Goal: Entertainment & Leisure: Consume media (video, audio)

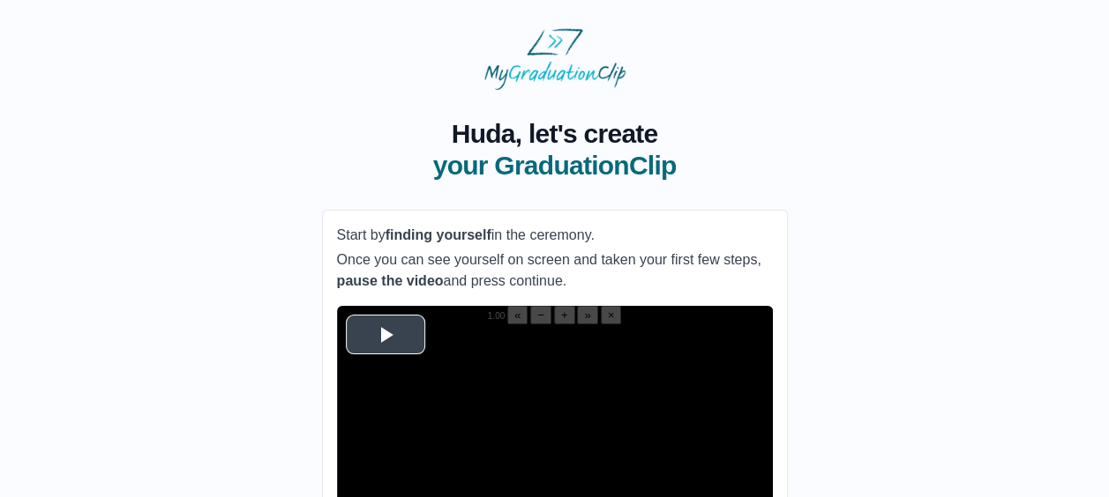
click at [385, 334] on span "Video Player" at bounding box center [385, 334] width 0 height 0
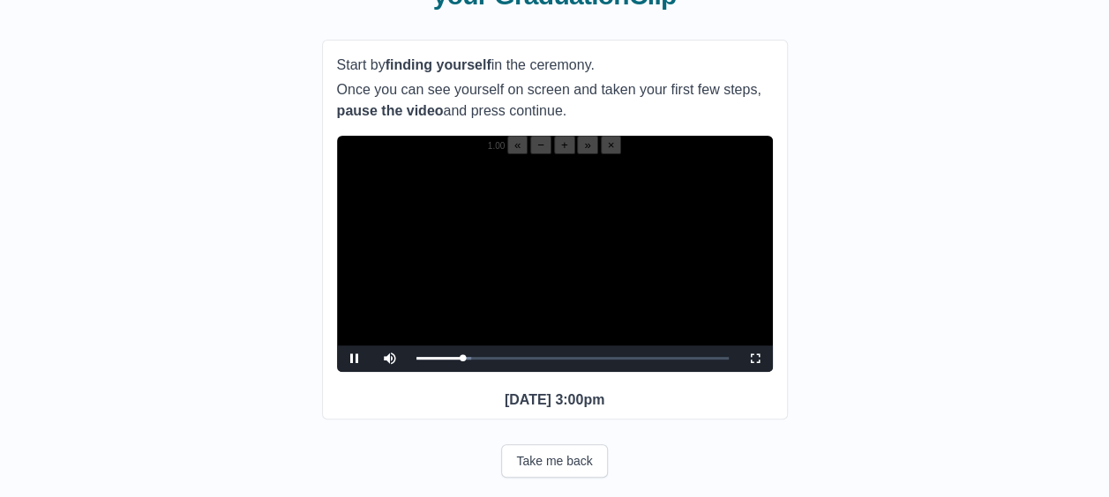
scroll to position [171, 0]
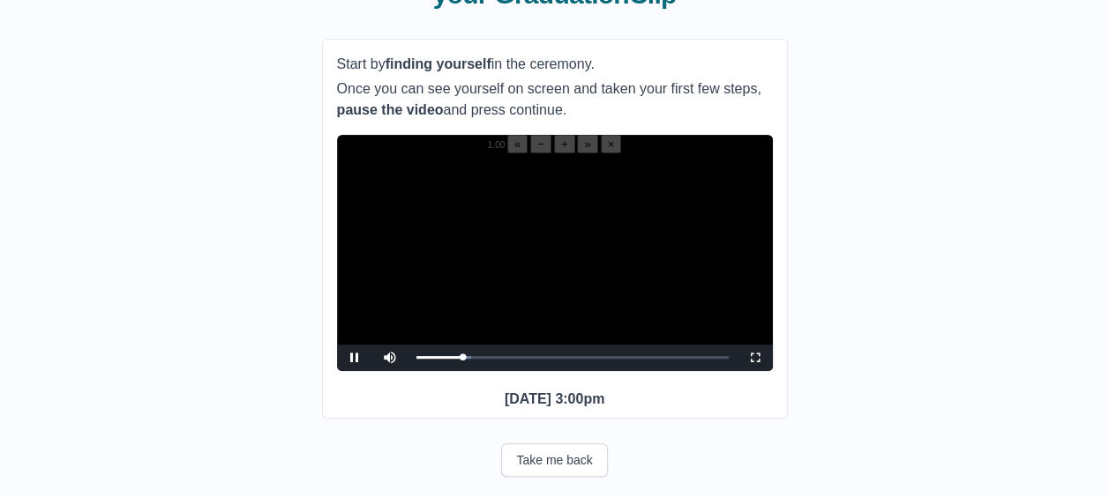
click at [775, 367] on div "**********" at bounding box center [555, 229] width 466 height 381
click at [755, 358] on span "Video Player" at bounding box center [755, 358] width 0 height 0
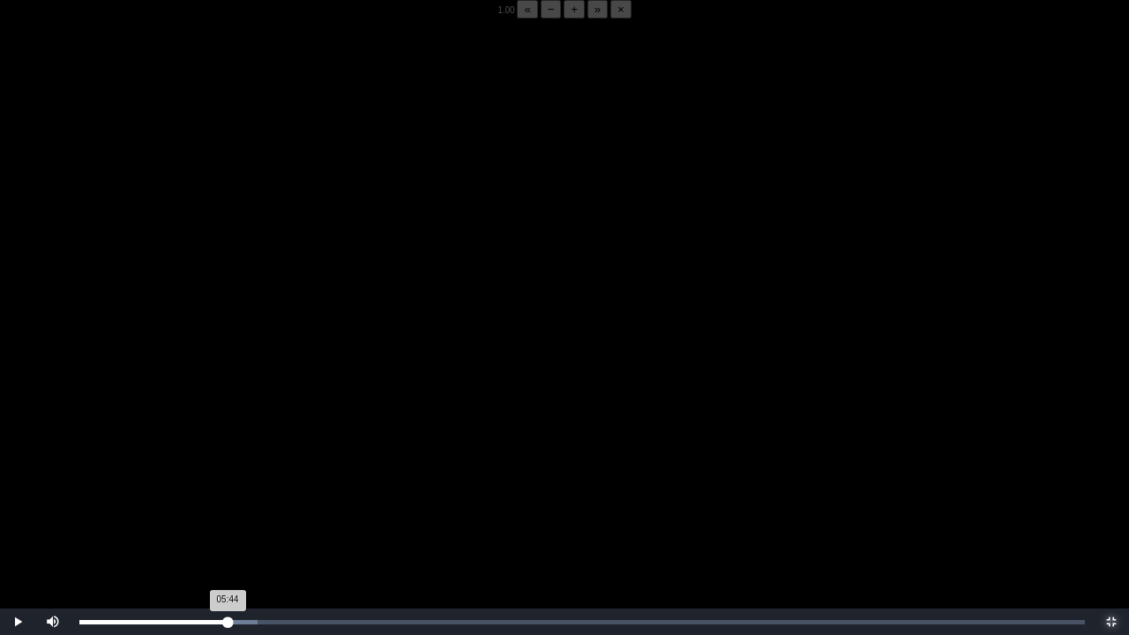
click at [228, 497] on div "05:44 Progress : 0%" at bounding box center [153, 622] width 148 height 4
click at [233, 497] on div "05:56 Progress : 0%" at bounding box center [155, 622] width 153 height 4
click at [230, 497] on div "05:57 Progress : 0%" at bounding box center [155, 622] width 153 height 4
click at [228, 497] on div "05:44 Progress : 0%" at bounding box center [153, 622] width 148 height 4
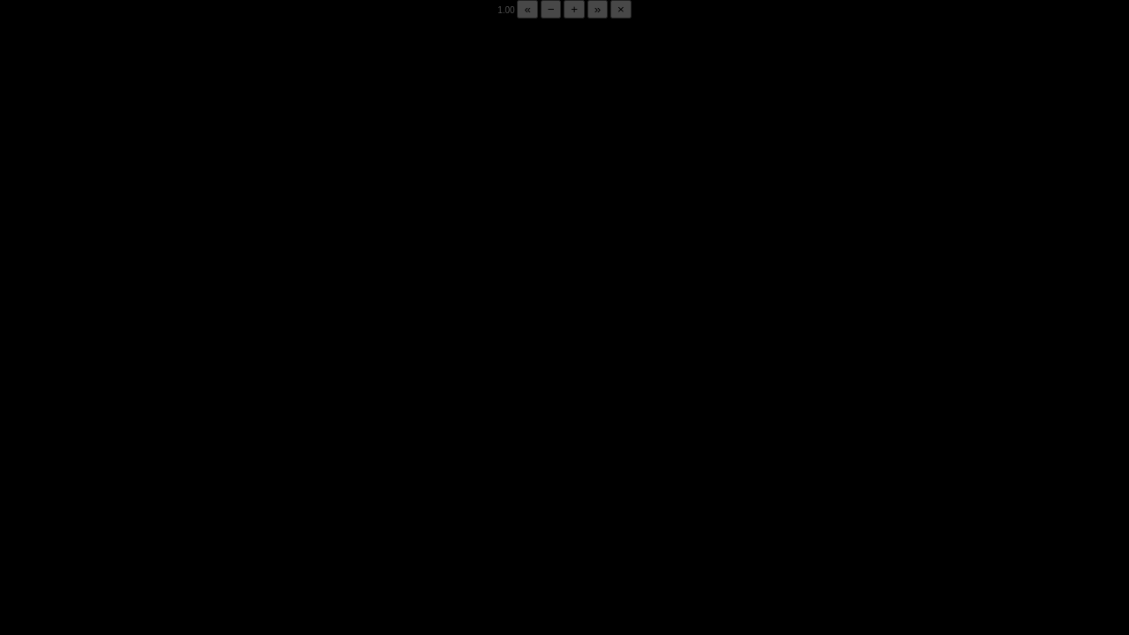
click at [228, 497] on div "05:53 Progress : 0%" at bounding box center [155, 622] width 152 height 4
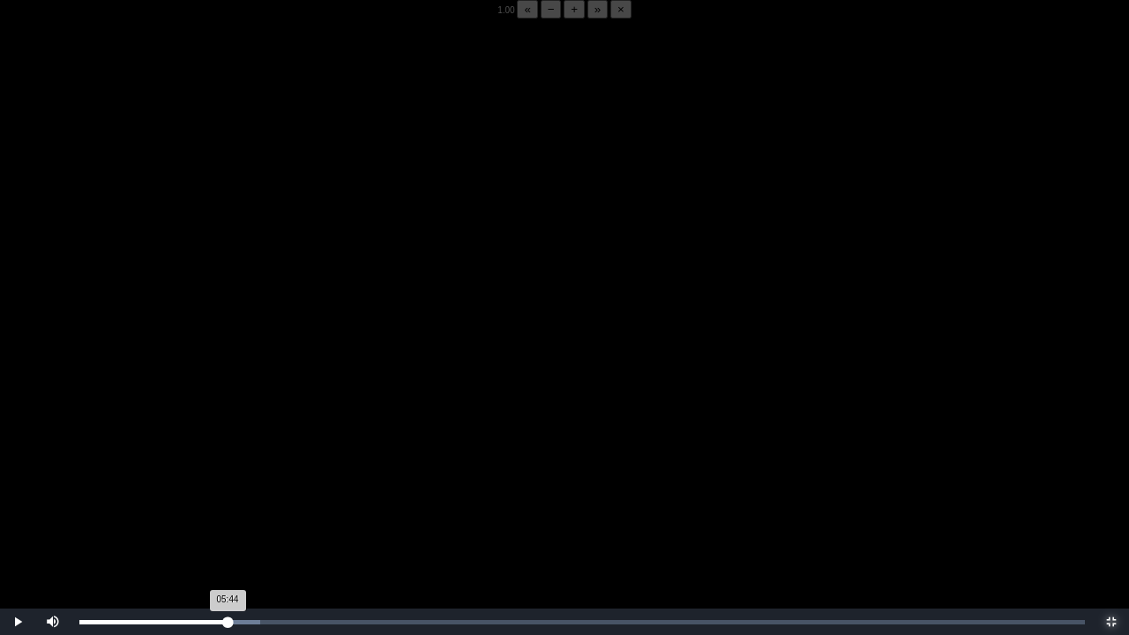
click at [228, 497] on div "05:44 Progress : 0%" at bounding box center [153, 622] width 148 height 4
click at [229, 497] on div "05:48 Progress : 0%" at bounding box center [154, 622] width 150 height 4
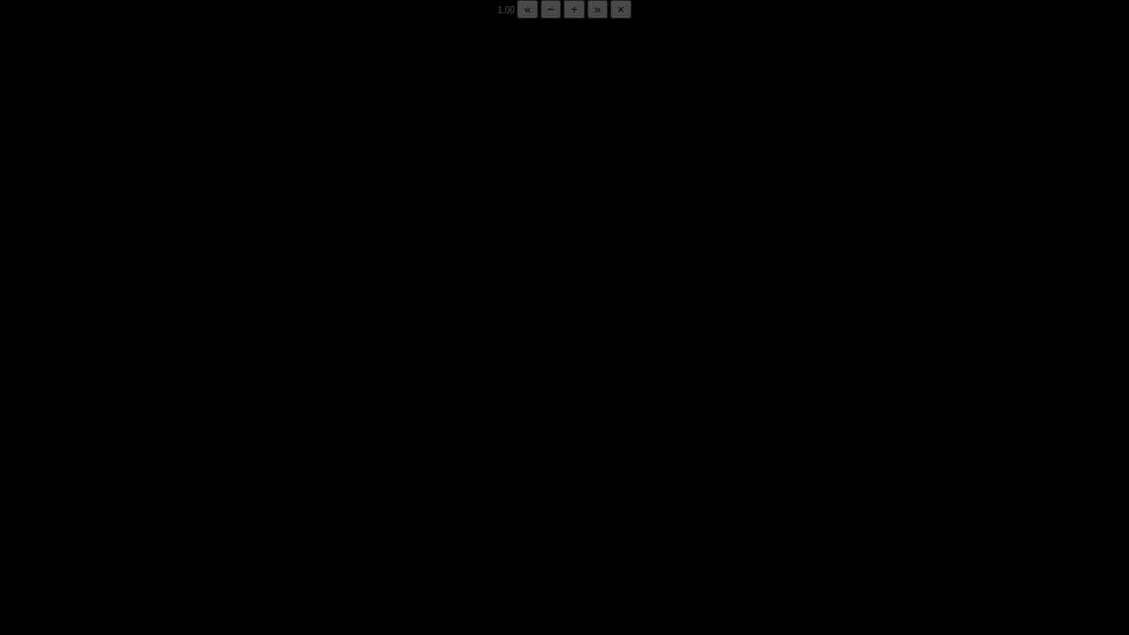
click at [229, 497] on div "05:51 Progress : 0%" at bounding box center [155, 622] width 152 height 4
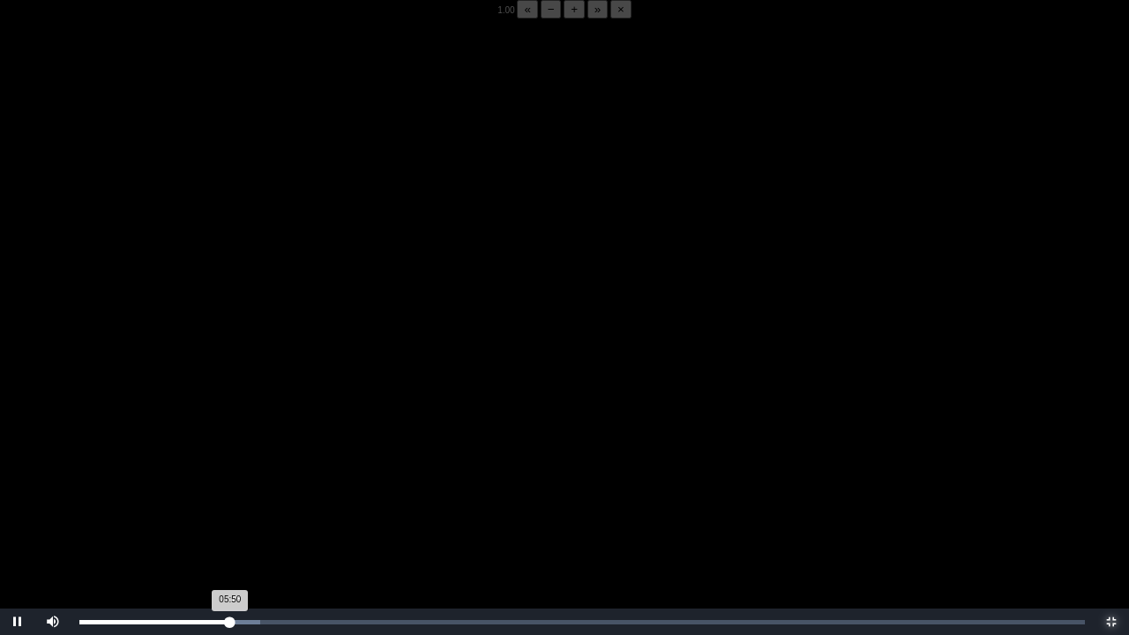
click at [229, 497] on div "05:50 Progress : 0%" at bounding box center [154, 622] width 151 height 4
click at [229, 497] on div "05:49 Progress : 0%" at bounding box center [154, 622] width 150 height 4
click at [229, 497] on div "05:48 Progress : 0%" at bounding box center [154, 622] width 150 height 4
click at [229, 497] on div "05:50 Progress : 0%" at bounding box center [154, 622] width 151 height 4
click at [229, 497] on div "05:49 Progress : 0%" at bounding box center [154, 622] width 151 height 4
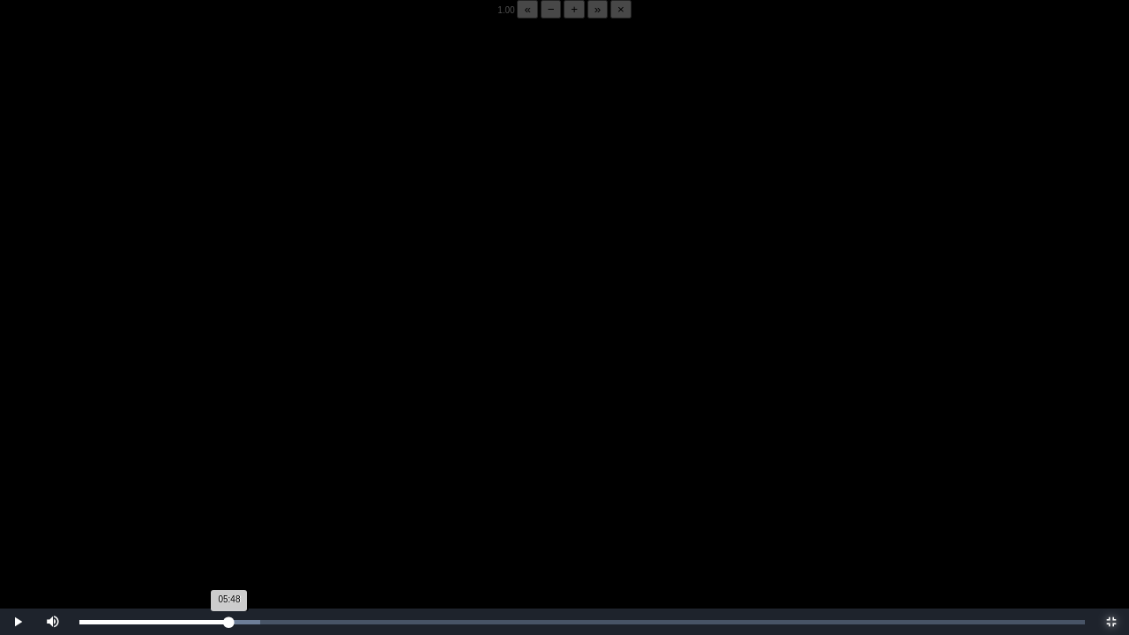
click at [229, 497] on div "05:48 Progress : 0%" at bounding box center [154, 622] width 150 height 4
click at [229, 497] on div "05:50 Progress : 0%" at bounding box center [154, 622] width 151 height 4
click at [229, 497] on div "05:48 Progress : 0%" at bounding box center [154, 622] width 150 height 4
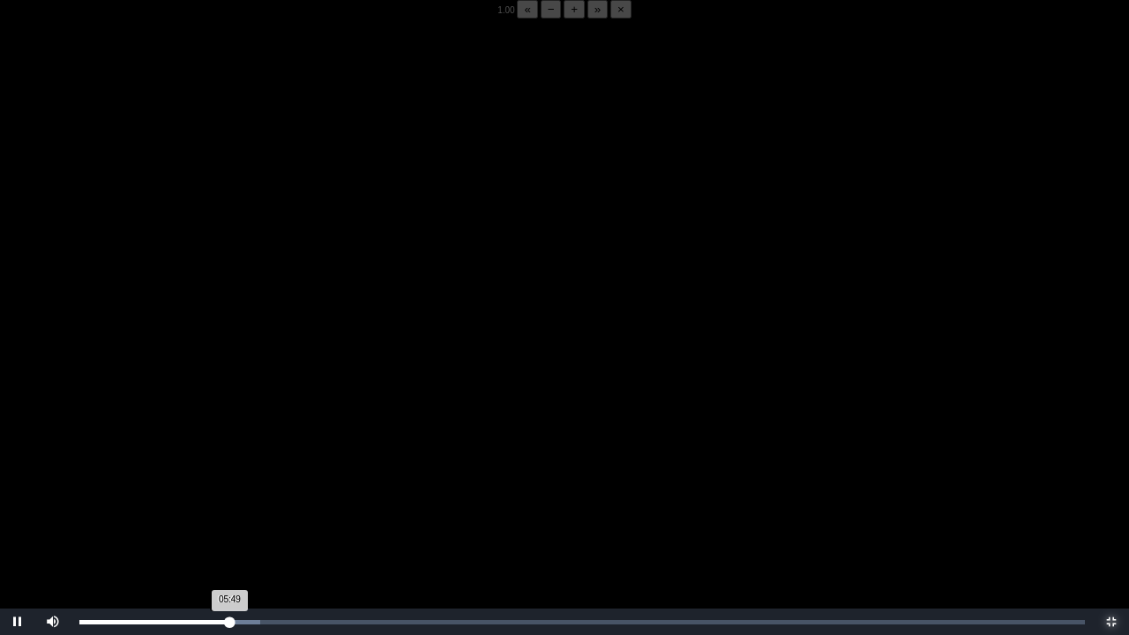
click at [228, 497] on div "05:49 Progress : 0%" at bounding box center [154, 622] width 150 height 4
click at [228, 497] on div "05:53 Progress : 0%" at bounding box center [155, 622] width 152 height 4
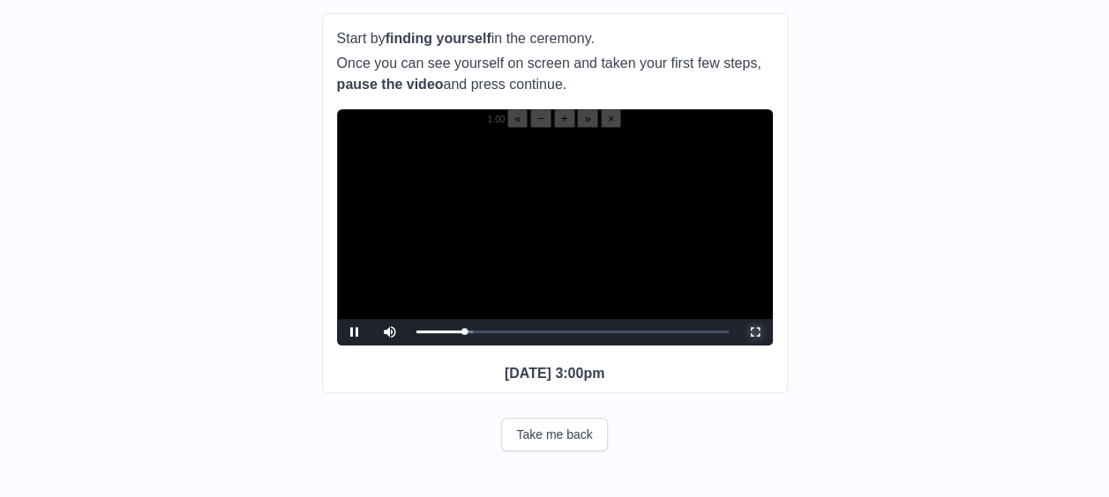
scroll to position [293, 0]
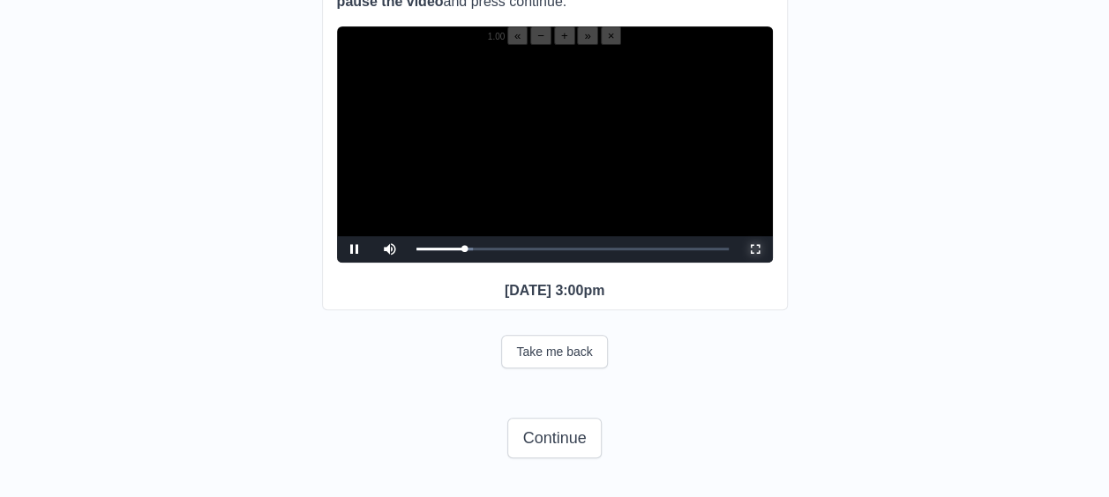
click at [755, 250] on span "Video Player" at bounding box center [755, 250] width 0 height 0
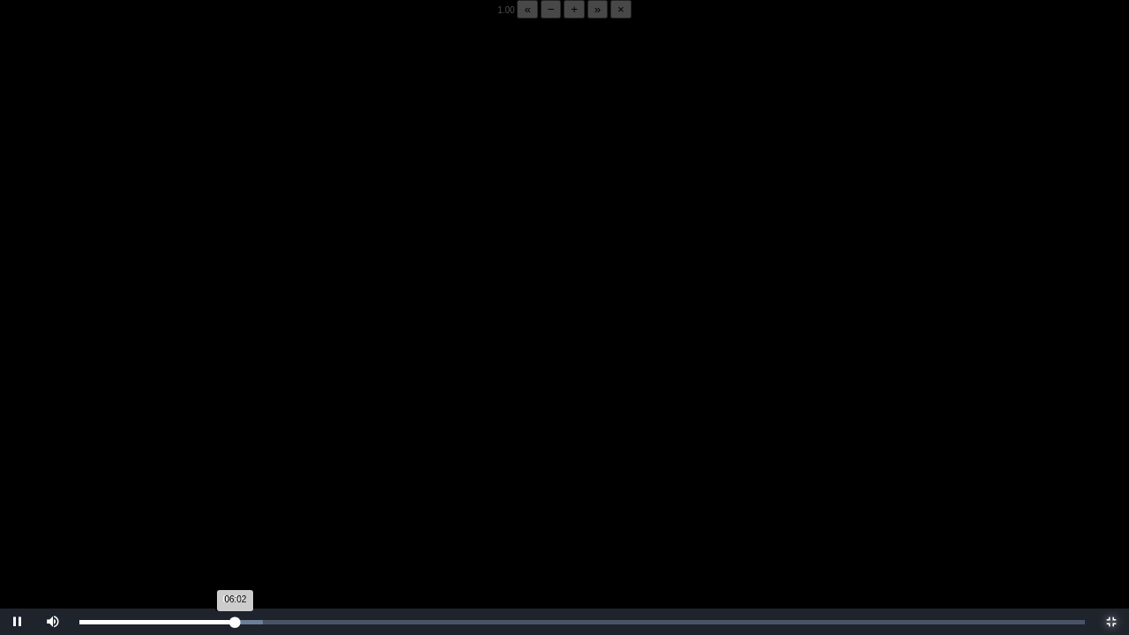
click at [233, 497] on div "06:02 Progress : 0%" at bounding box center [157, 622] width 156 height 4
click at [229, 497] on div "05:58 Progress : 0%" at bounding box center [156, 622] width 154 height 4
click at [229, 497] on div "05:48 Progress : 0%" at bounding box center [154, 622] width 150 height 4
click at [229, 497] on div "05:50 Progress : 0%" at bounding box center [154, 622] width 151 height 4
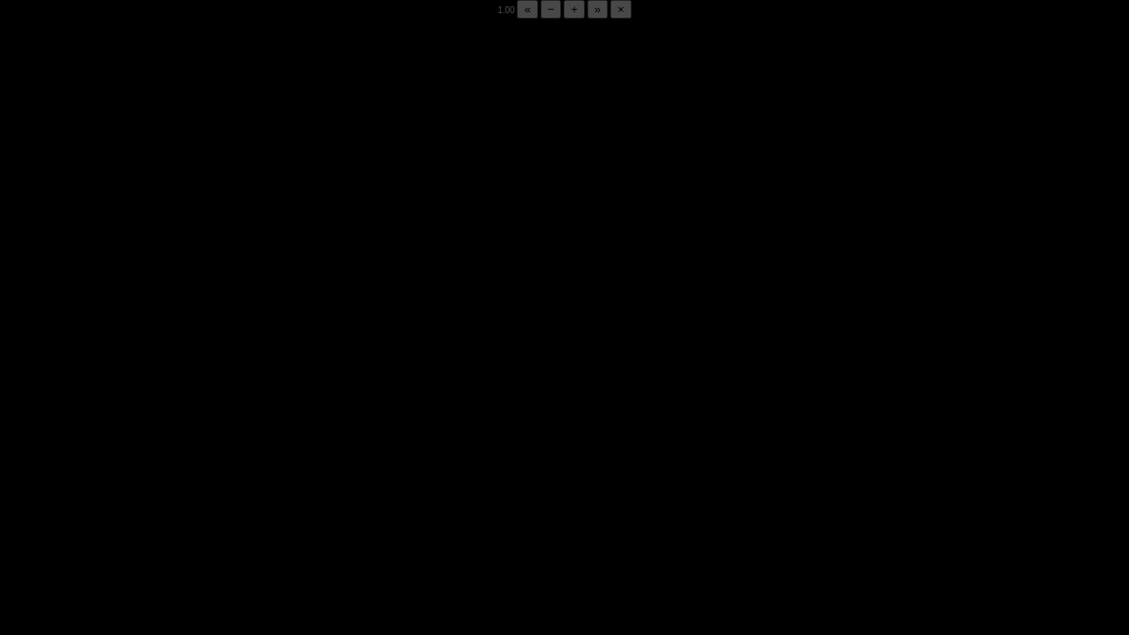
click at [229, 497] on div "05:50 Progress : 0%" at bounding box center [154, 622] width 151 height 4
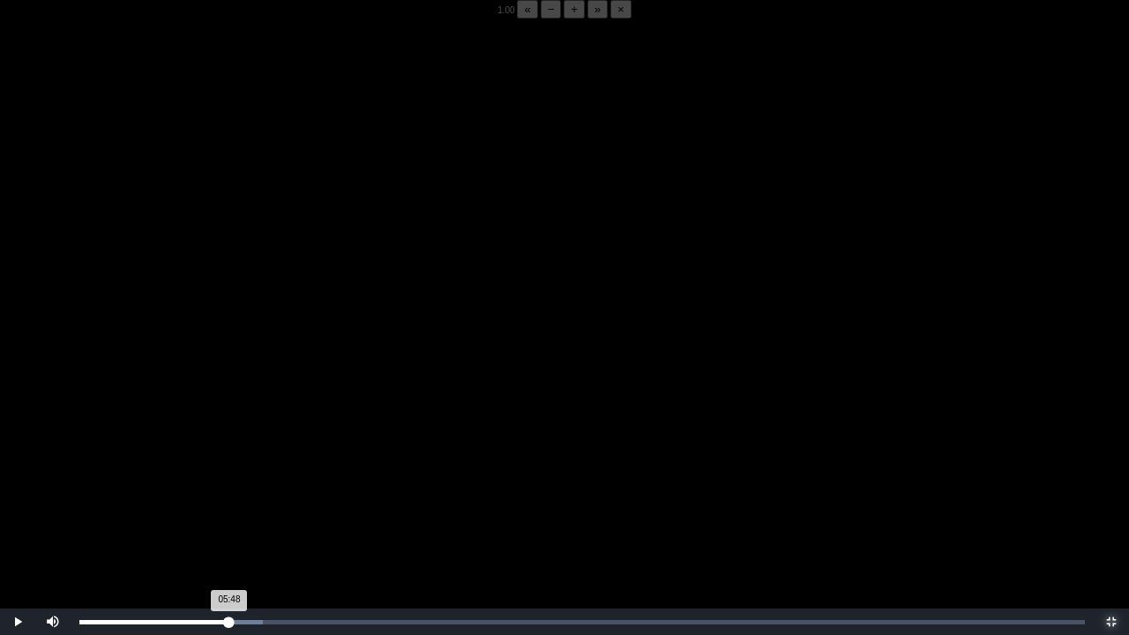
click at [229, 497] on div "05:48 Progress : 0%" at bounding box center [154, 622] width 150 height 4
click at [229, 497] on div "05:50 Progress : 0%" at bounding box center [154, 622] width 151 height 4
click at [229, 497] on div "05:48 Progress : 0%" at bounding box center [154, 622] width 150 height 4
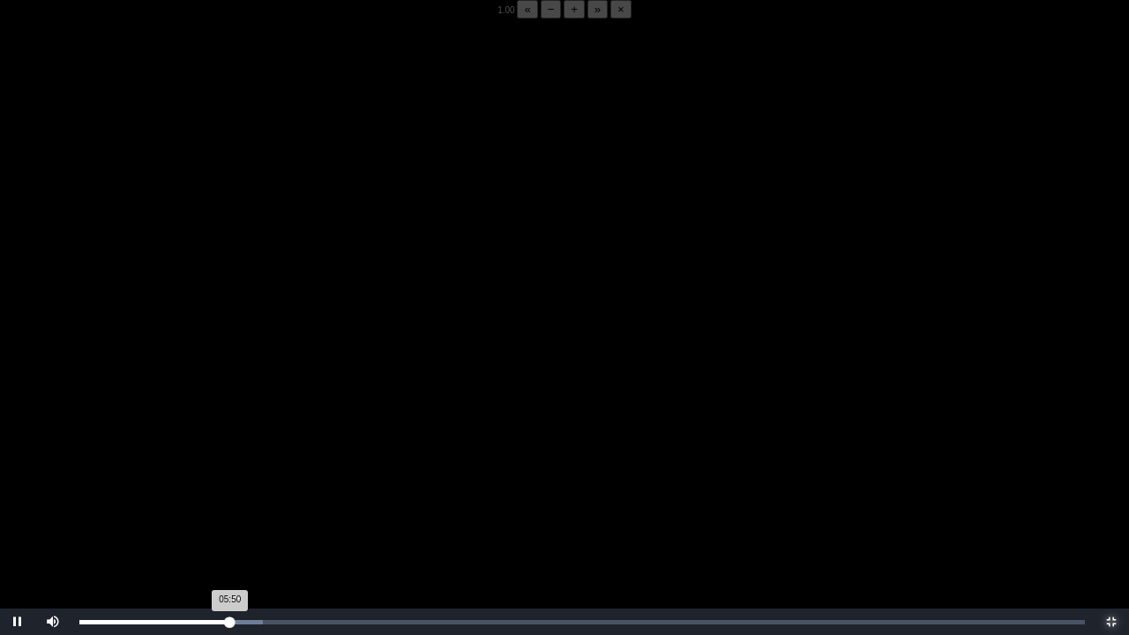
click at [229, 497] on div "05:50 Progress : 0%" at bounding box center [154, 622] width 151 height 4
click at [229, 497] on div "05:48 Progress : 0%" at bounding box center [154, 622] width 150 height 4
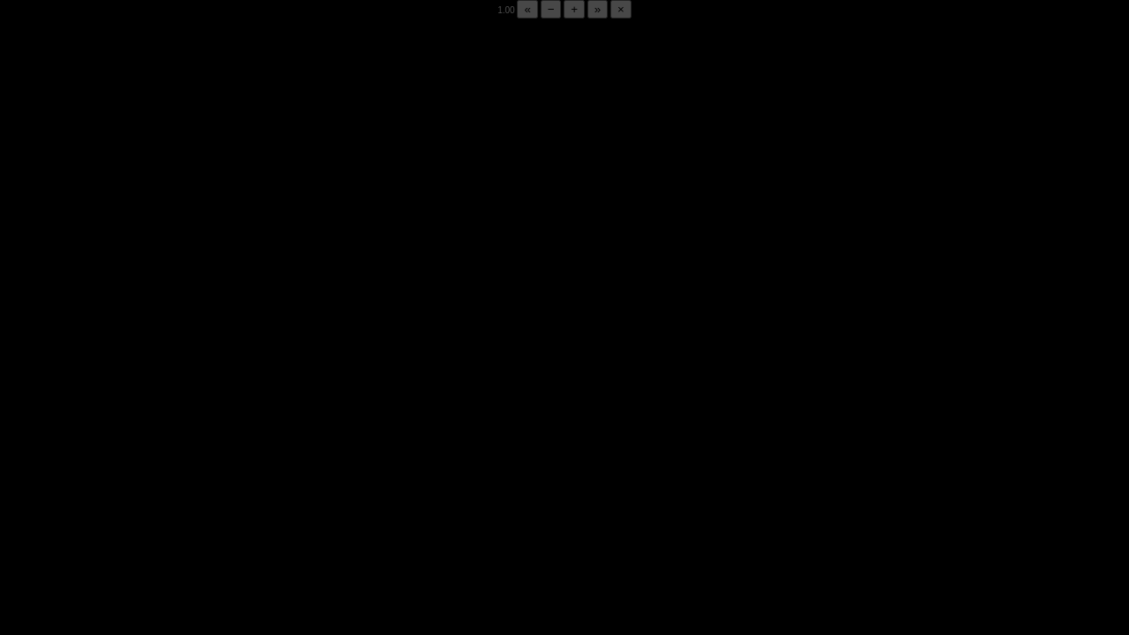
click at [229, 497] on div "05:51 Progress : 0%" at bounding box center [154, 622] width 151 height 4
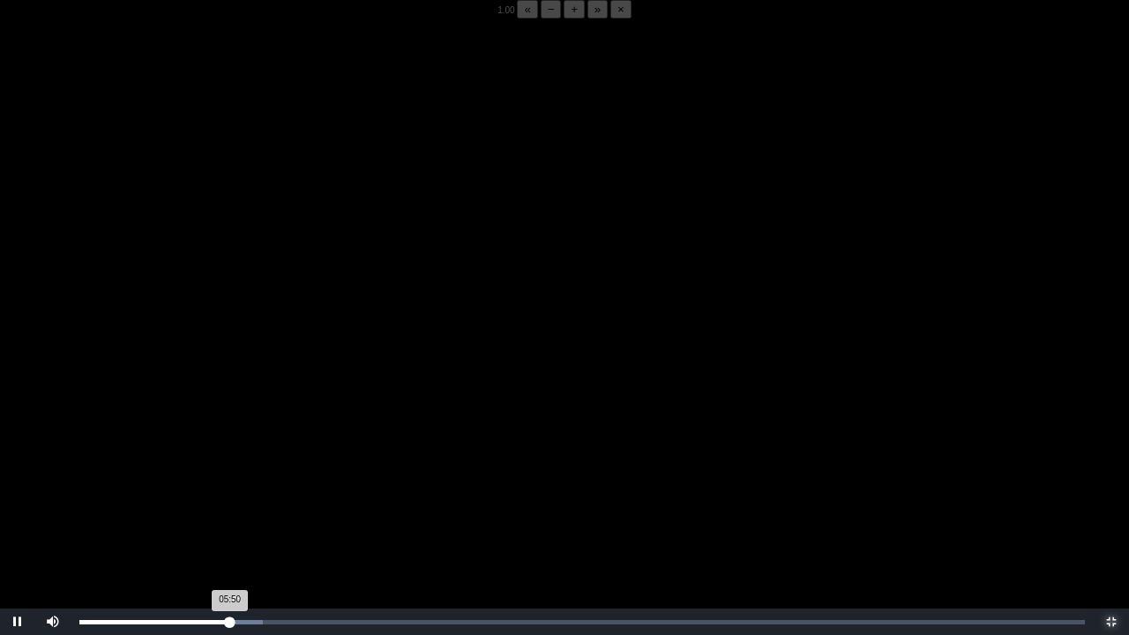
click at [229, 497] on div "05:50 Progress : 0%" at bounding box center [154, 622] width 151 height 4
click at [229, 497] on div "05:49 Progress : 0%" at bounding box center [154, 622] width 150 height 4
click at [228, 497] on div "05:44 Progress : 0%" at bounding box center [154, 622] width 150 height 4
click at [228, 497] on div "05:44 Progress : 0%" at bounding box center [153, 622] width 148 height 4
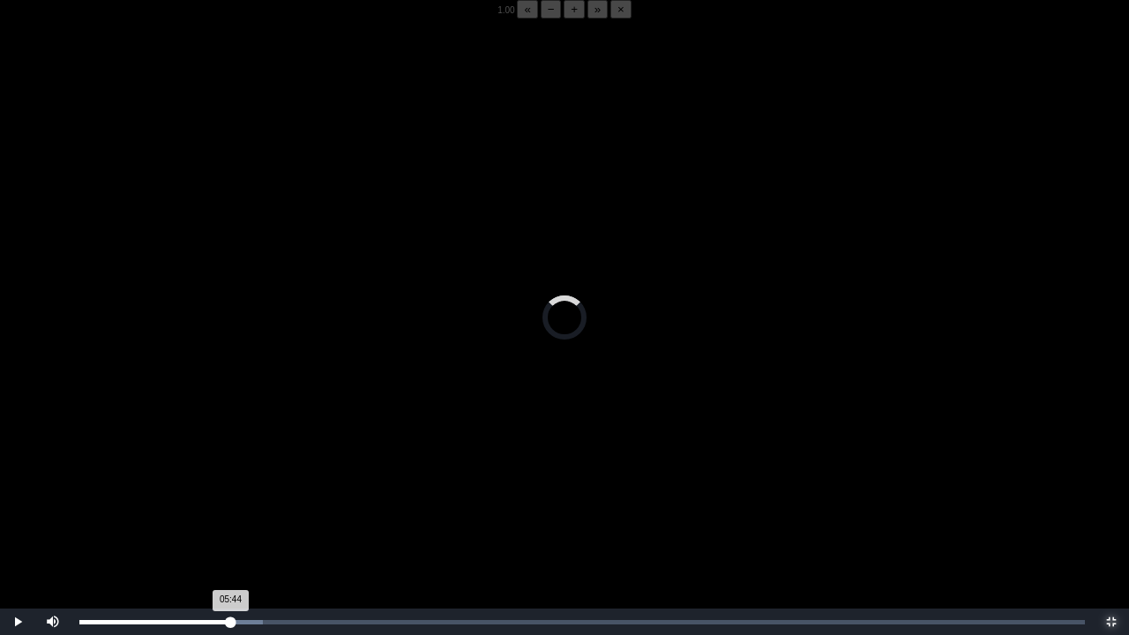
click at [228, 497] on div "05:44 Progress : 0%" at bounding box center [154, 622] width 151 height 4
click at [541, 19] on button "−" at bounding box center [551, 9] width 21 height 19
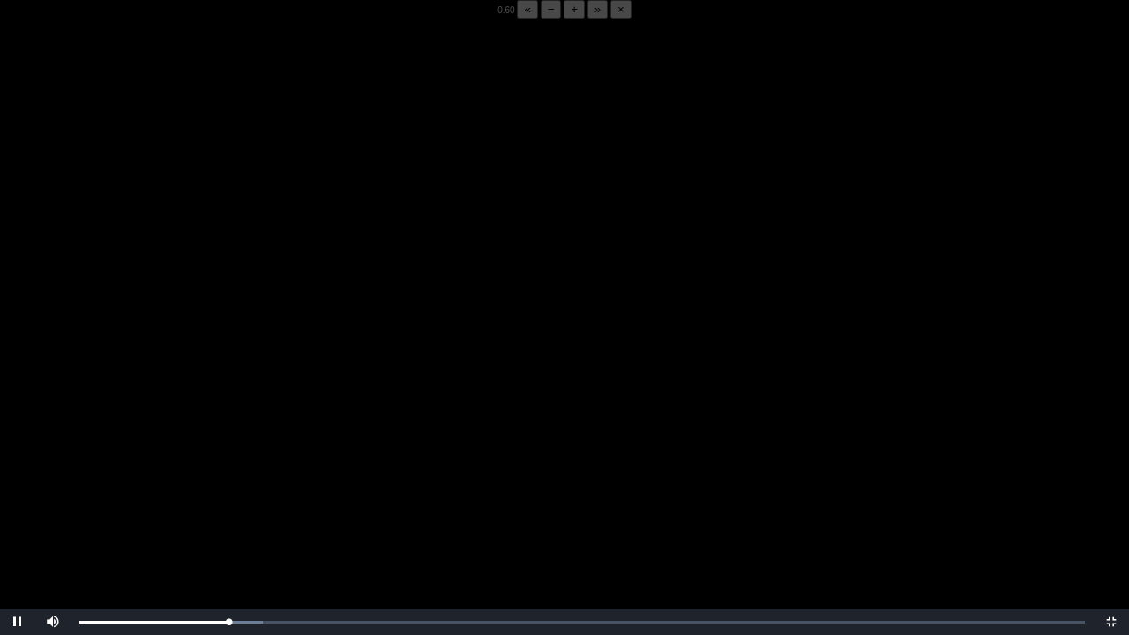
click at [541, 19] on button "−" at bounding box center [551, 9] width 21 height 19
click at [229, 497] on div "05:51 Progress : 0%" at bounding box center [154, 622] width 151 height 4
click at [186, 497] on div "Loaded : 0% 04:08 04:08 Progress : 0%" at bounding box center [582, 622] width 1023 height 26
click at [197, 497] on div "Loaded : 0% 04:32 04:32 Progress : 0%" at bounding box center [582, 622] width 1023 height 26
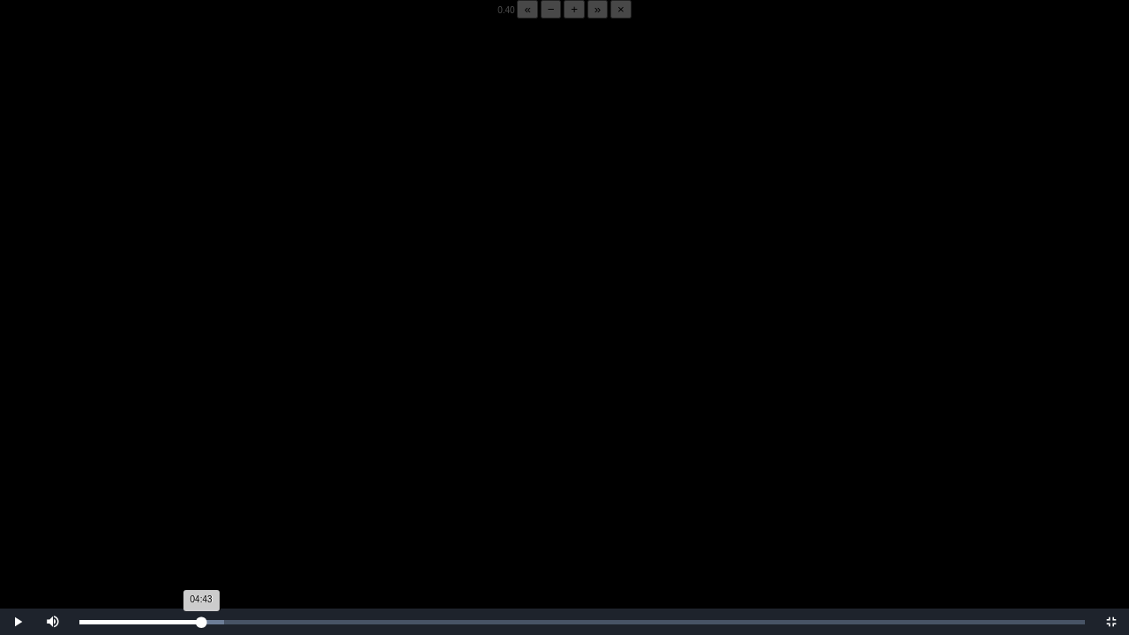
click at [201, 497] on div "04:43 Progress : 0%" at bounding box center [140, 622] width 122 height 4
click at [1111, 497] on span "Video Player" at bounding box center [1111, 622] width 0 height 0
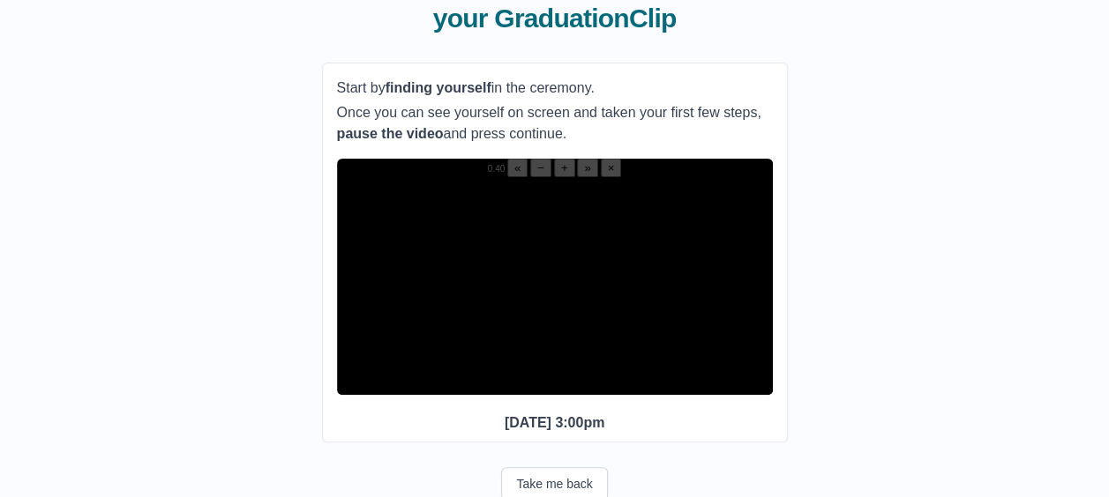
scroll to position [155, 0]
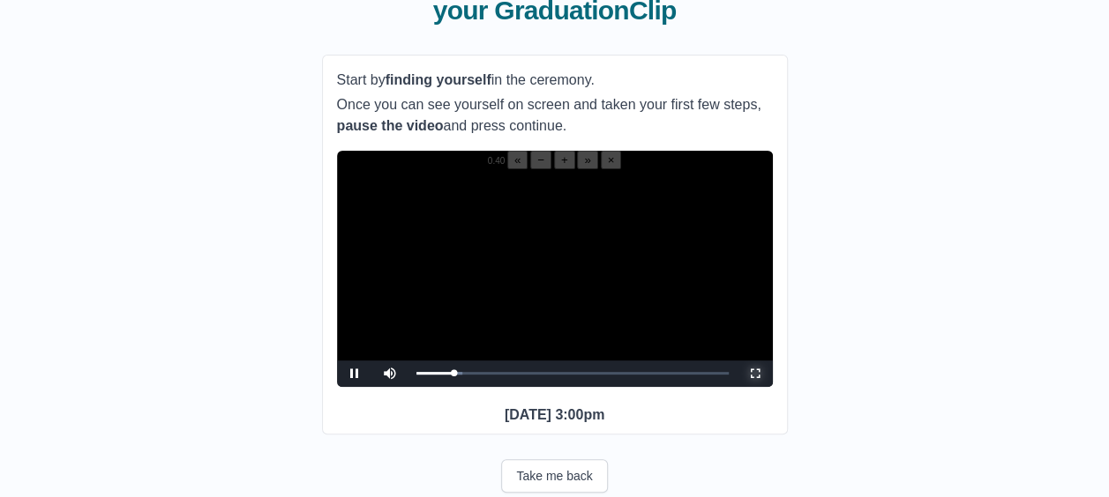
click at [755, 374] on span "Video Player" at bounding box center [755, 374] width 0 height 0
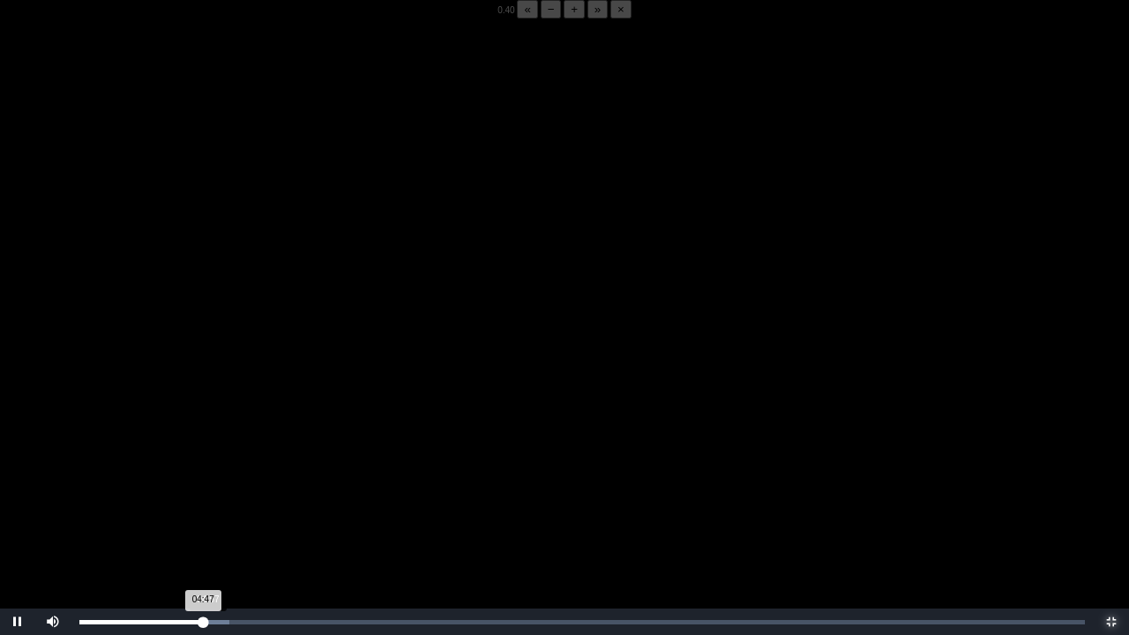
click at [203, 497] on div "04:47 Progress : 0%" at bounding box center [140, 622] width 123 height 4
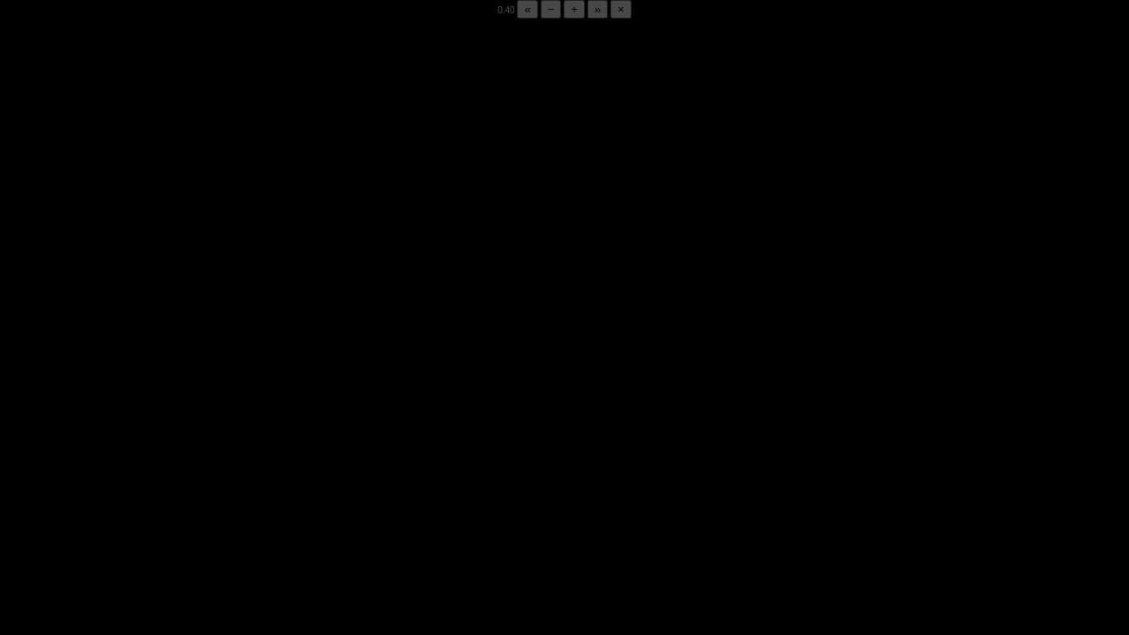
click at [207, 497] on div "05:05 Progress : 0%" at bounding box center [144, 622] width 131 height 4
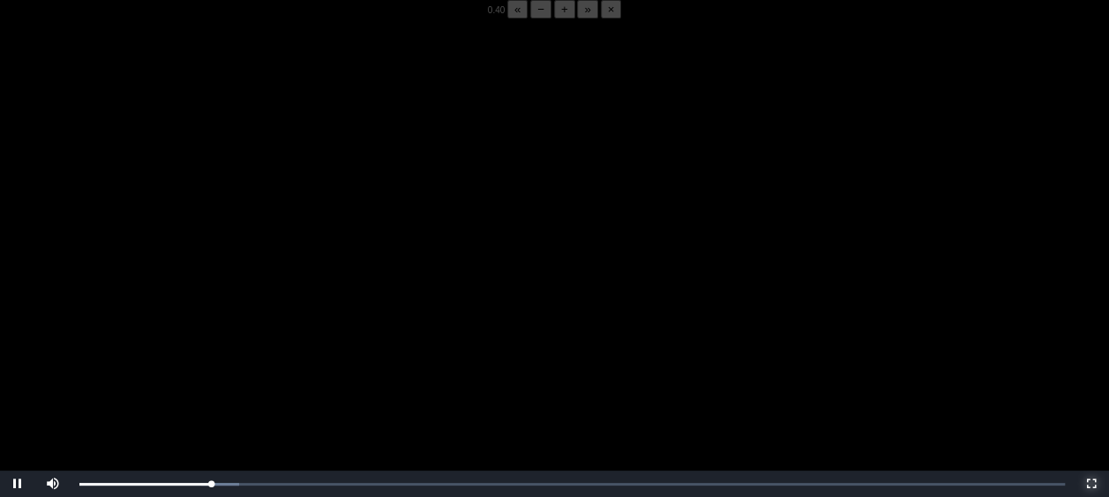
scroll to position [166, 0]
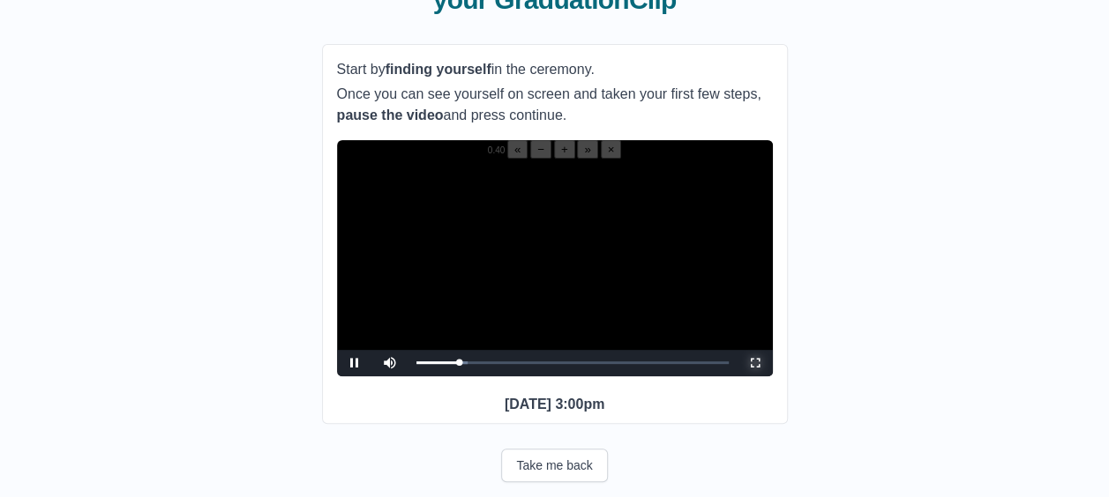
click at [755, 363] on span "Video Player" at bounding box center [755, 363] width 0 height 0
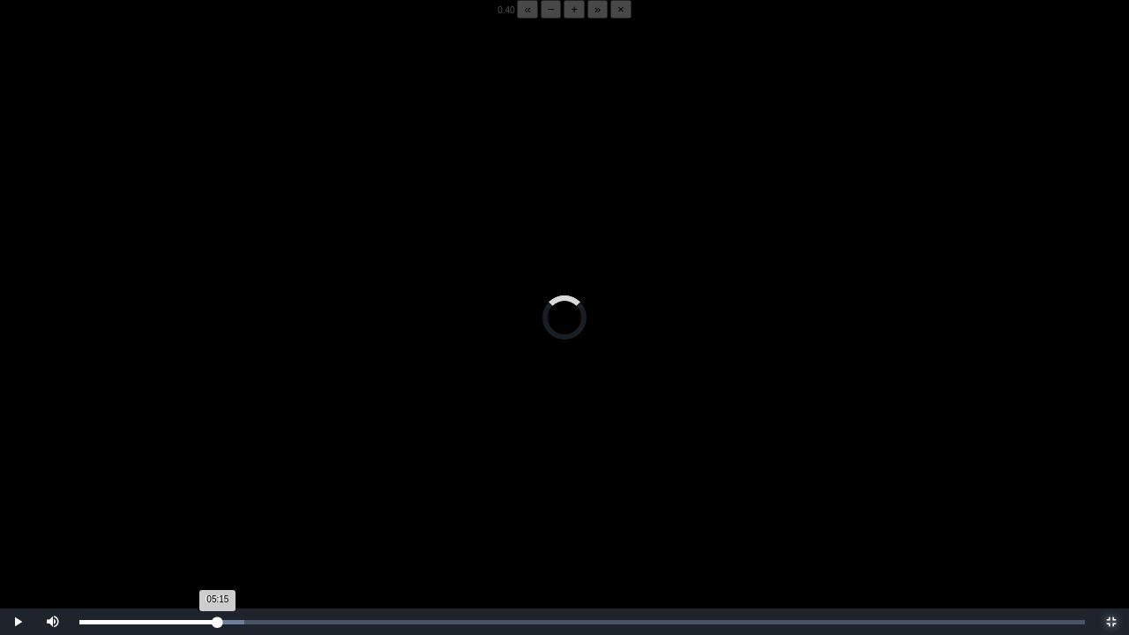
click at [215, 497] on div "05:15 Progress : 0%" at bounding box center [148, 622] width 138 height 4
click at [1111, 497] on span "Video Player" at bounding box center [1111, 622] width 0 height 0
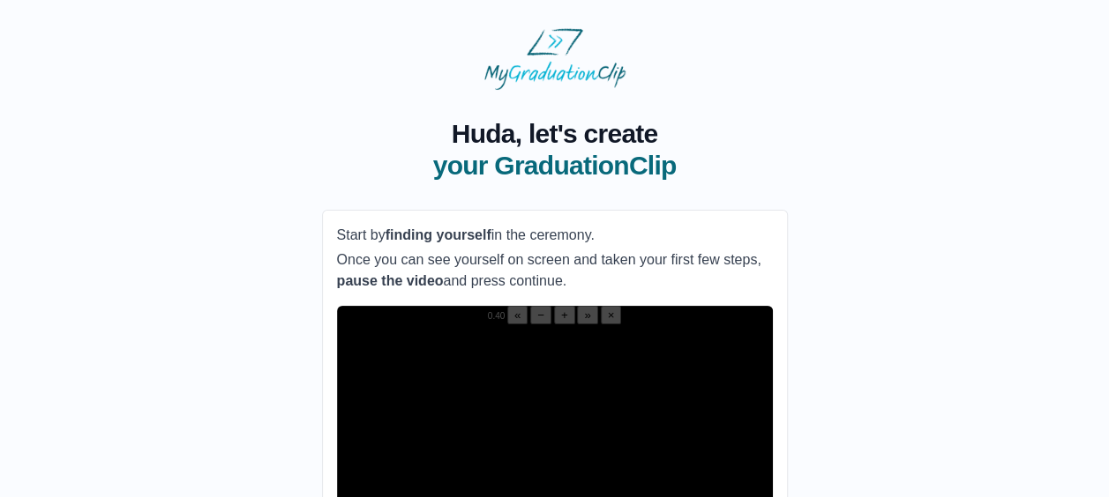
click at [554, 325] on button "+" at bounding box center [564, 315] width 21 height 19
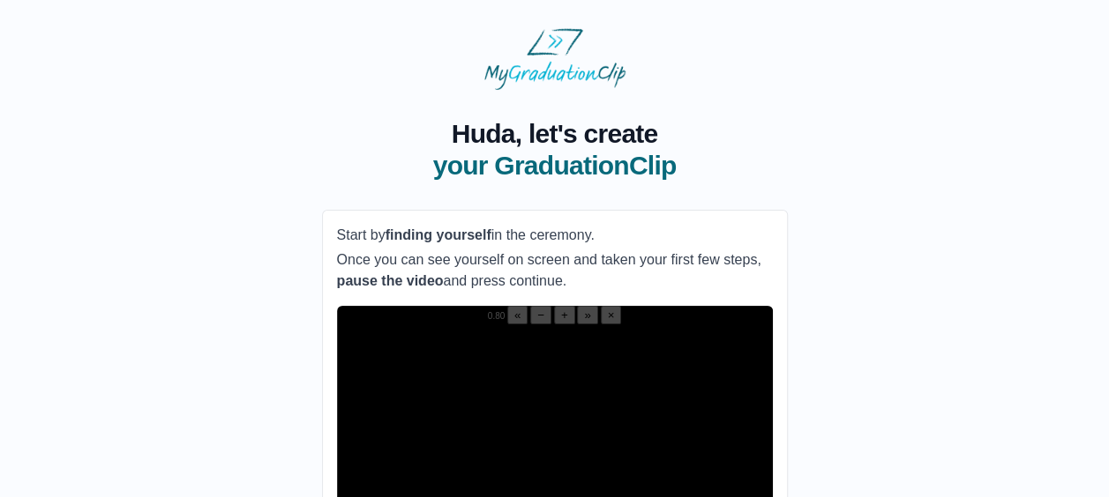
click at [554, 325] on button "+" at bounding box center [564, 315] width 21 height 19
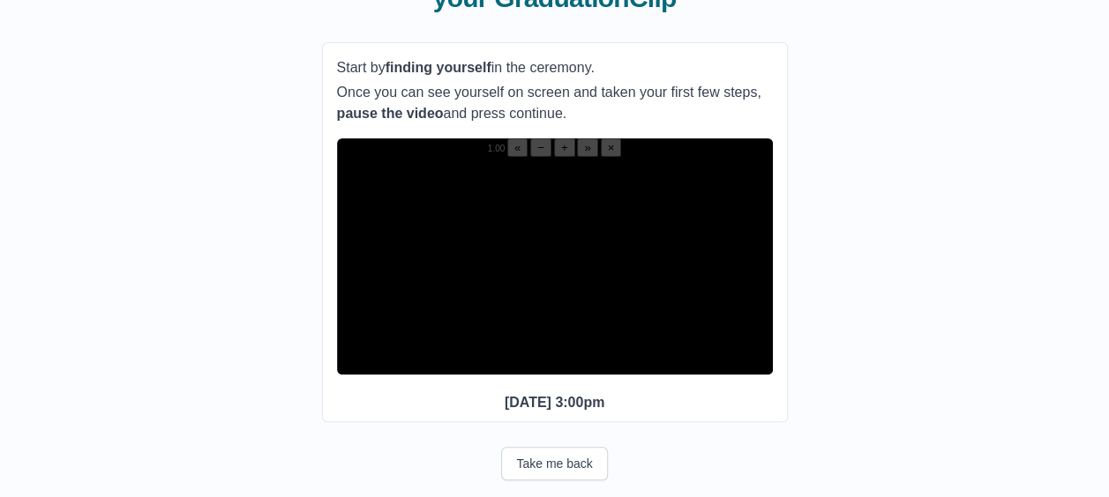
scroll to position [177, 0]
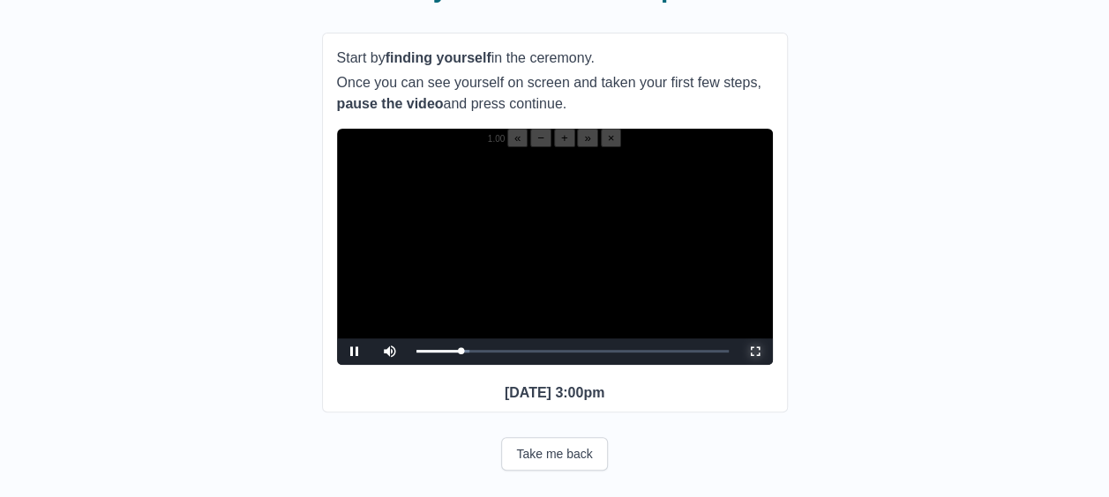
click at [755, 352] on span "Video Player" at bounding box center [755, 352] width 0 height 0
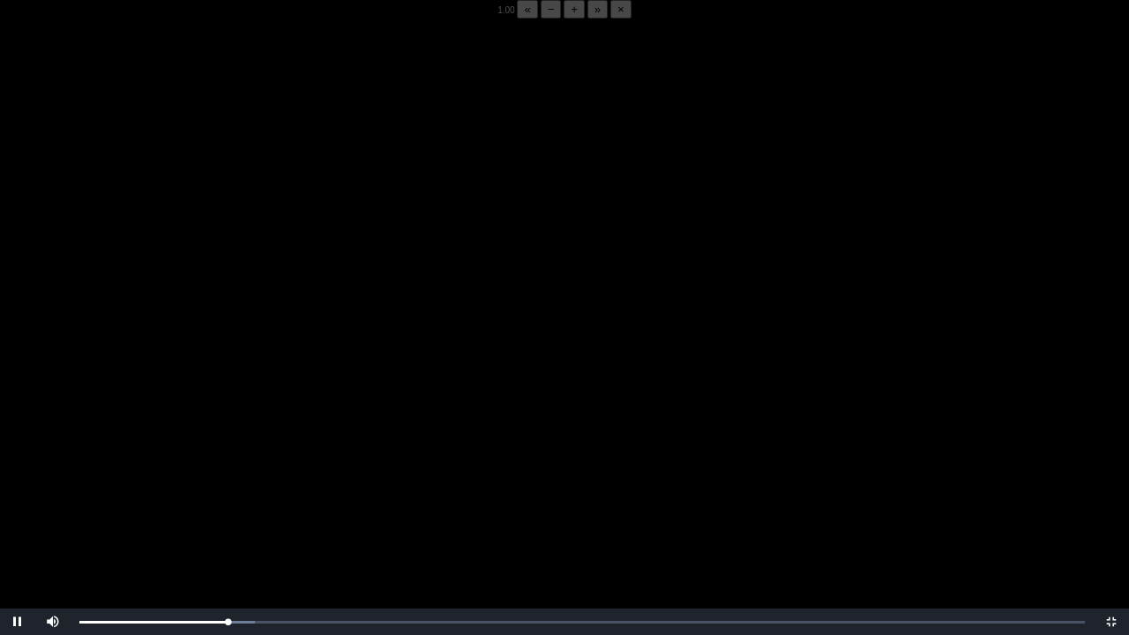
click at [286, 497] on video "Video Player" at bounding box center [564, 336] width 1129 height 635
click at [407, 497] on video "Video Player" at bounding box center [564, 336] width 1129 height 635
click at [229, 497] on div "Loaded : 0% 05:50 05:48 Progress : 0%" at bounding box center [582, 622] width 1023 height 26
click at [229, 497] on div "Loaded : 0% 05:50 05:53 Progress : 0%" at bounding box center [582, 622] width 1023 height 26
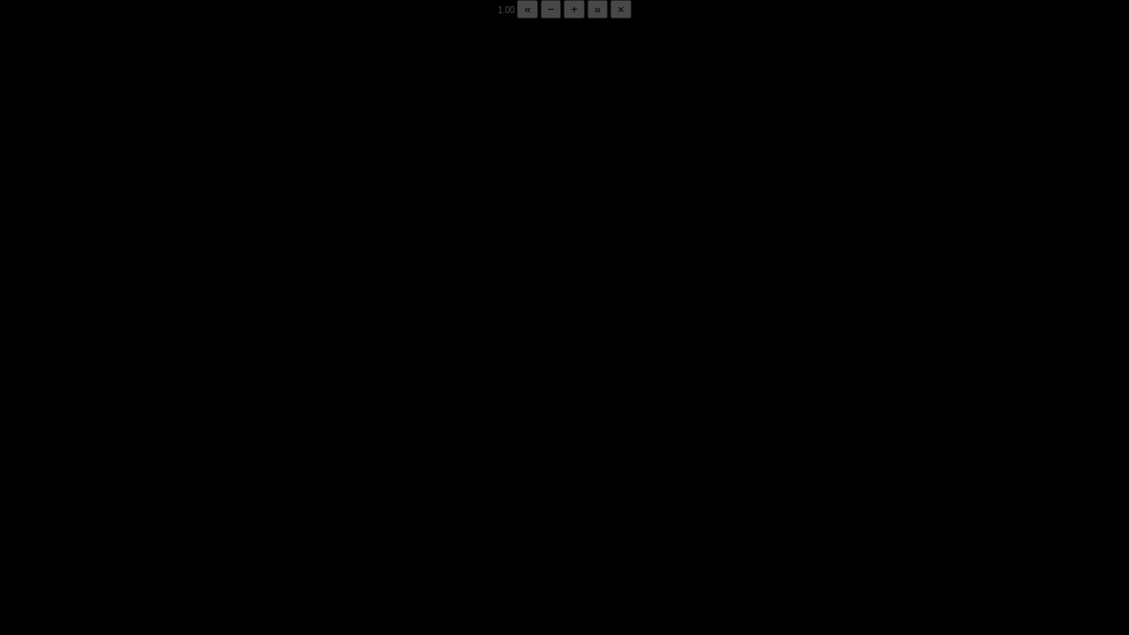
click at [229, 497] on div "Loaded : 0% 05:50 05:52 Progress : 0%" at bounding box center [582, 622] width 1023 height 26
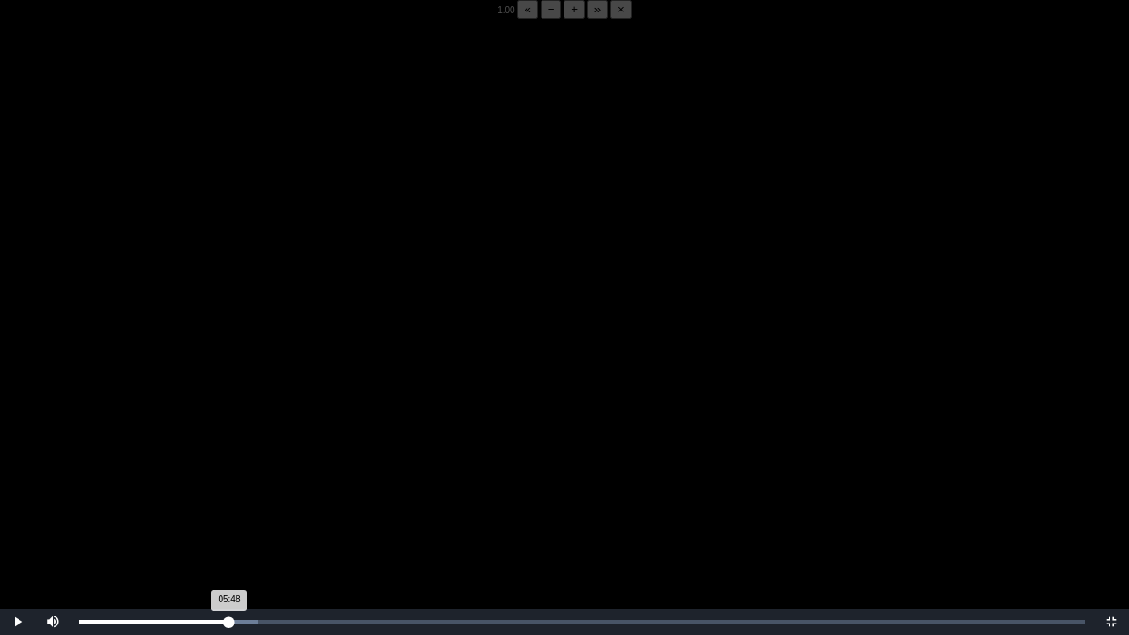
click at [229, 497] on div "Loaded : 0% 05:50 05:48 Progress : 0%" at bounding box center [582, 622] width 1023 height 26
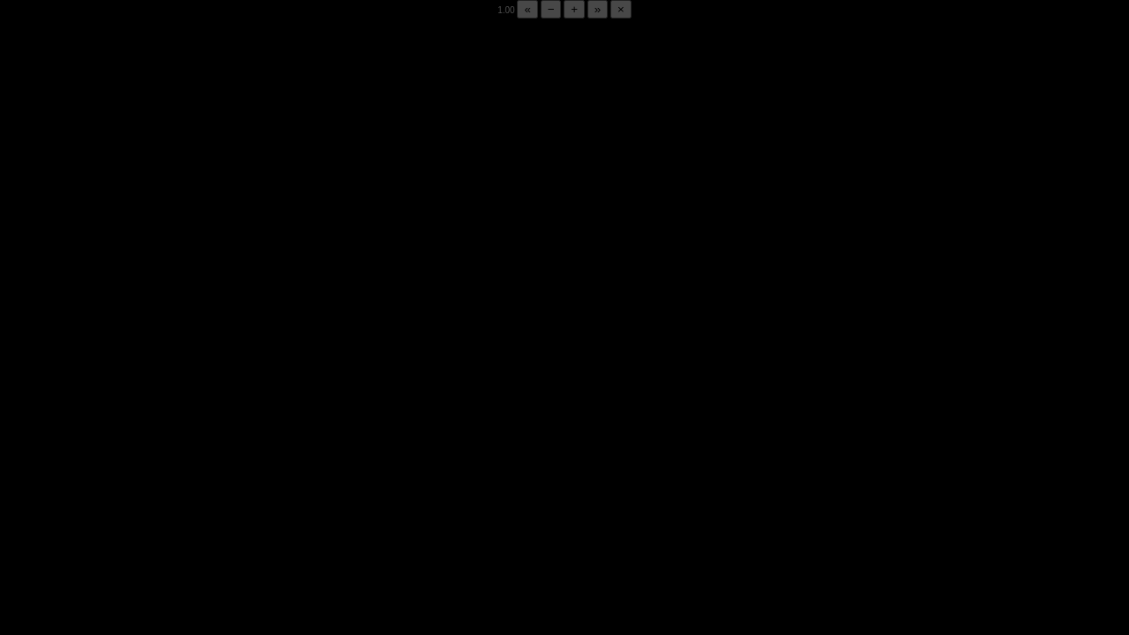
click at [229, 497] on div "Loaded : 0% 05:50 05:52 Progress : 0%" at bounding box center [582, 622] width 1023 height 26
click at [229, 497] on div "Loaded : 0% 05:50 05:53 Progress : 0%" at bounding box center [582, 622] width 1023 height 26
click at [229, 497] on div "Loaded : 0% 05:50 05:52 Progress : 0%" at bounding box center [582, 622] width 1023 height 26
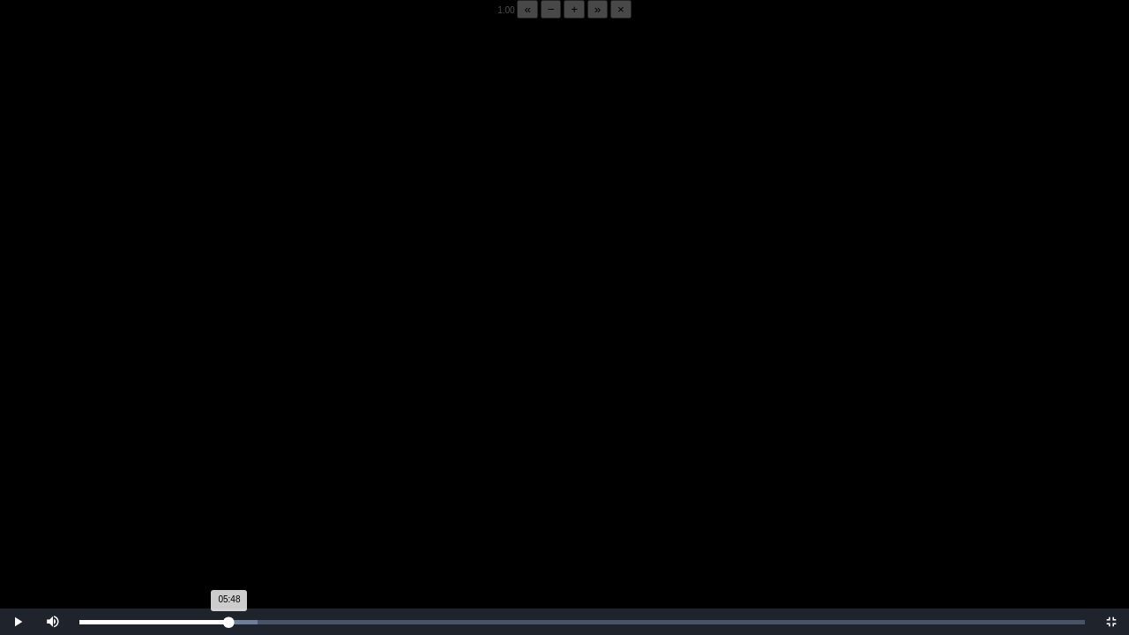
click at [229, 497] on div "Loaded : 0% 05:50 05:48 Progress : 0%" at bounding box center [582, 622] width 1023 height 26
click at [229, 497] on div "Loaded : 0% 05:50 05:49 Progress : 0%" at bounding box center [582, 622] width 1023 height 26
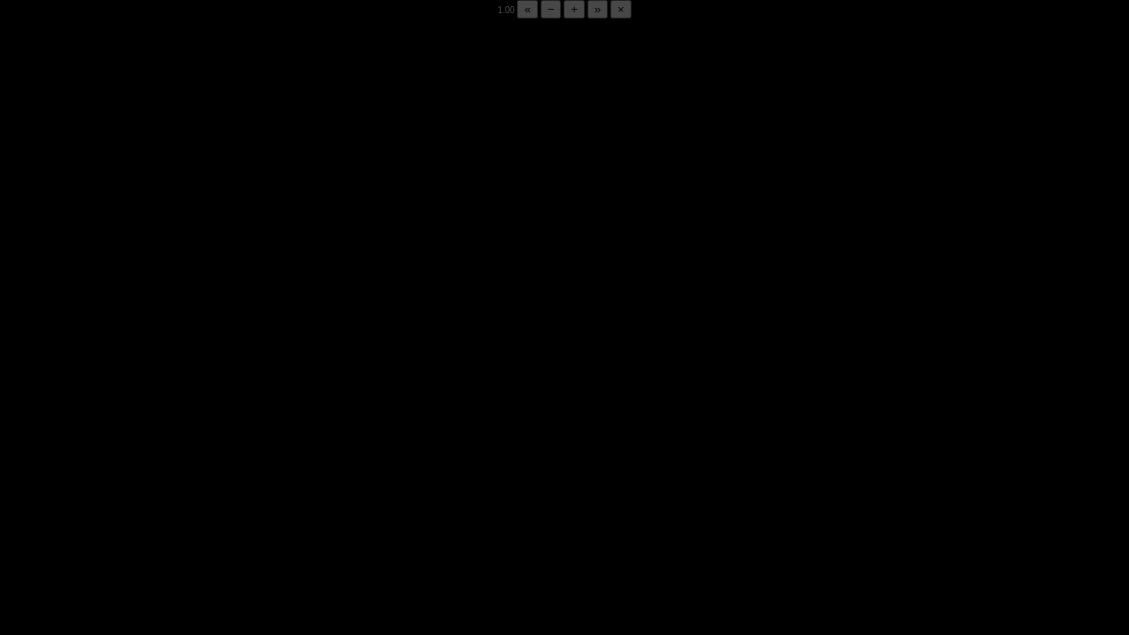
click at [229, 497] on div "Loaded : 0% 05:50 05:51 Progress : 0%" at bounding box center [582, 622] width 1023 height 26
click at [229, 497] on div "Loaded : 0% 05:50 05:50 Progress : 0%" at bounding box center [582, 622] width 1023 height 26
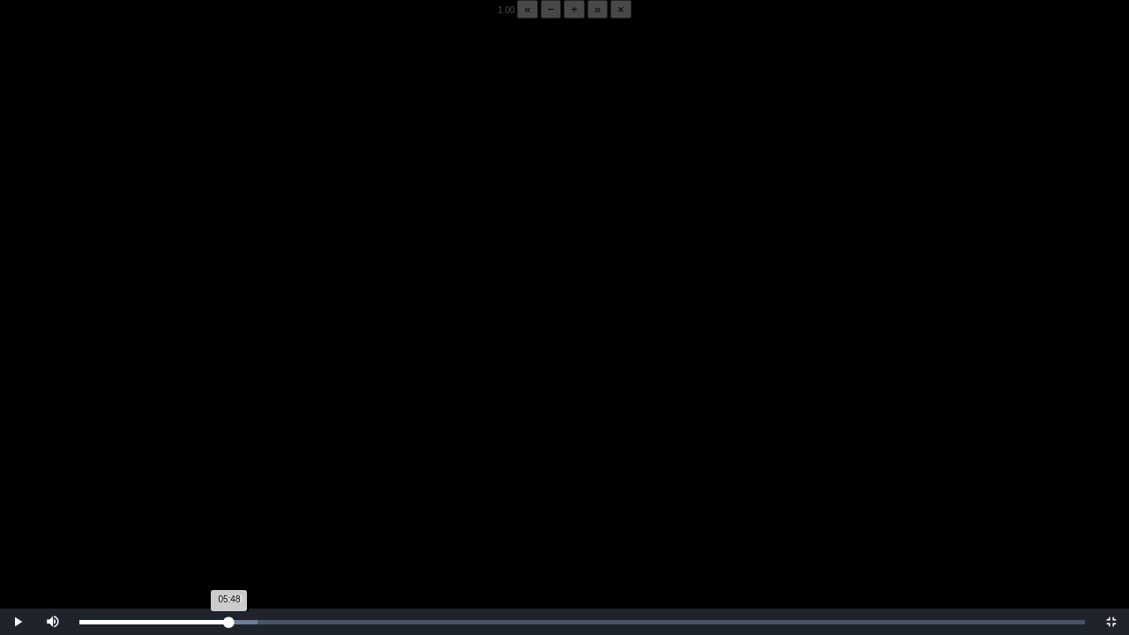
click at [229, 497] on div "Loaded : 0% 05:50 05:48 Progress : 0%" at bounding box center [582, 622] width 1023 height 26
click at [229, 497] on div "Loaded : 0% 05:50 05:49 Progress : 0%" at bounding box center [582, 622] width 1023 height 26
click at [229, 497] on div "Loaded : 0% 05:50 05:48 Progress : 0%" at bounding box center [582, 622] width 1023 height 26
click at [250, 497] on video "Video Player" at bounding box center [564, 336] width 1129 height 635
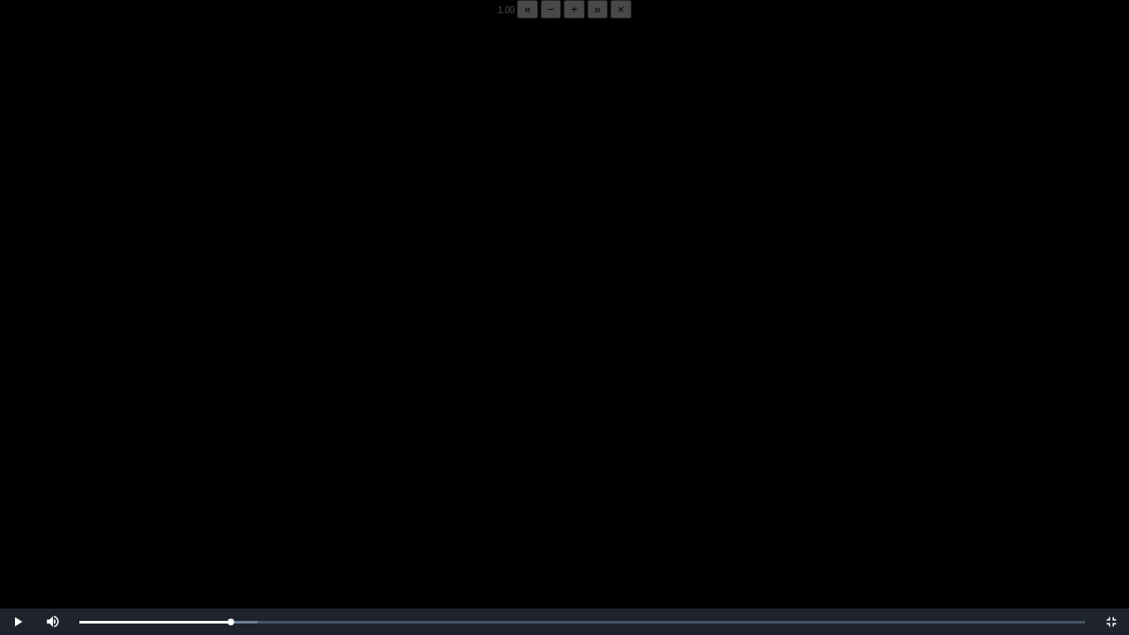
click at [220, 497] on video "Video Player" at bounding box center [564, 336] width 1129 height 635
click at [253, 471] on video "Video Player" at bounding box center [564, 336] width 1129 height 635
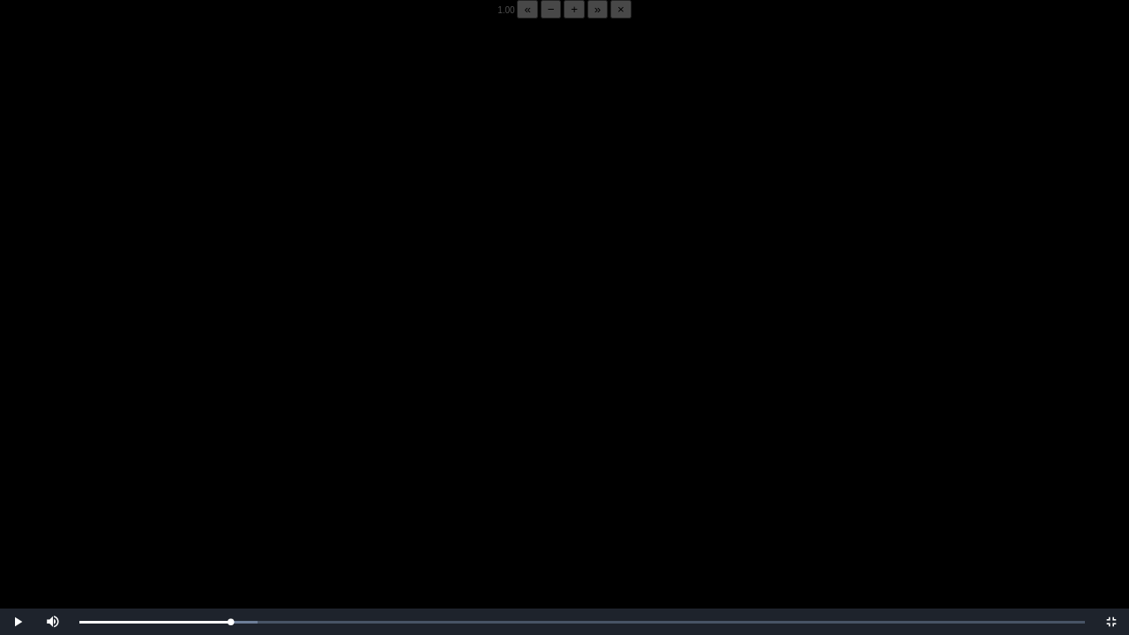
click at [253, 471] on video "Video Player" at bounding box center [564, 336] width 1129 height 635
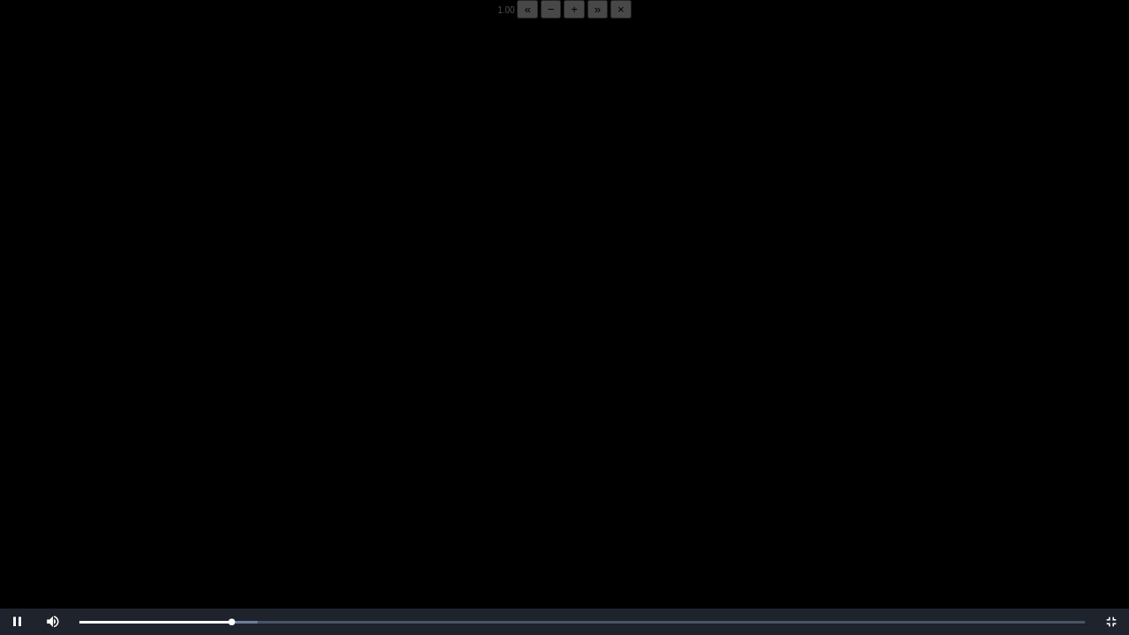
click at [253, 471] on video "Video Player" at bounding box center [564, 336] width 1129 height 635
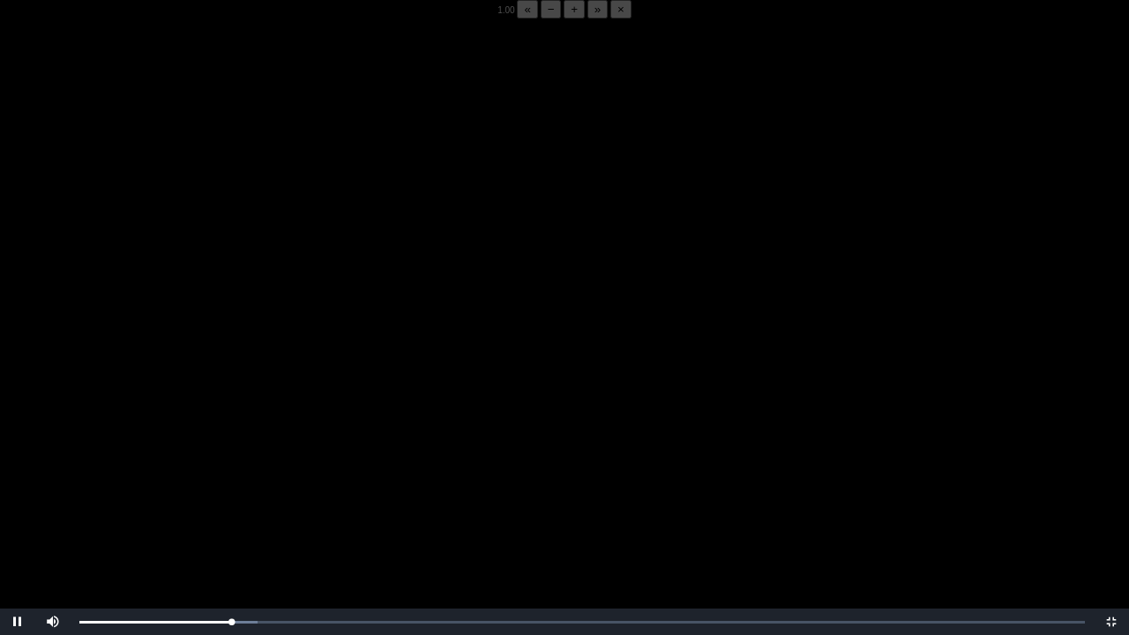
click at [253, 471] on video "Video Player" at bounding box center [564, 336] width 1129 height 635
click at [227, 497] on div "Loaded : 0% 05:42 05:53 Progress : 0%" at bounding box center [582, 622] width 1023 height 26
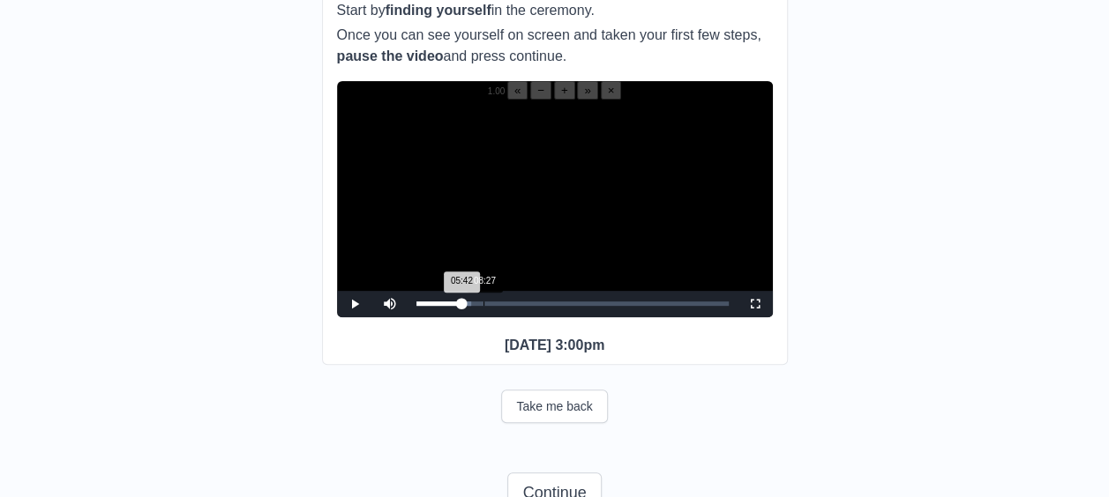
scroll to position [228, 0]
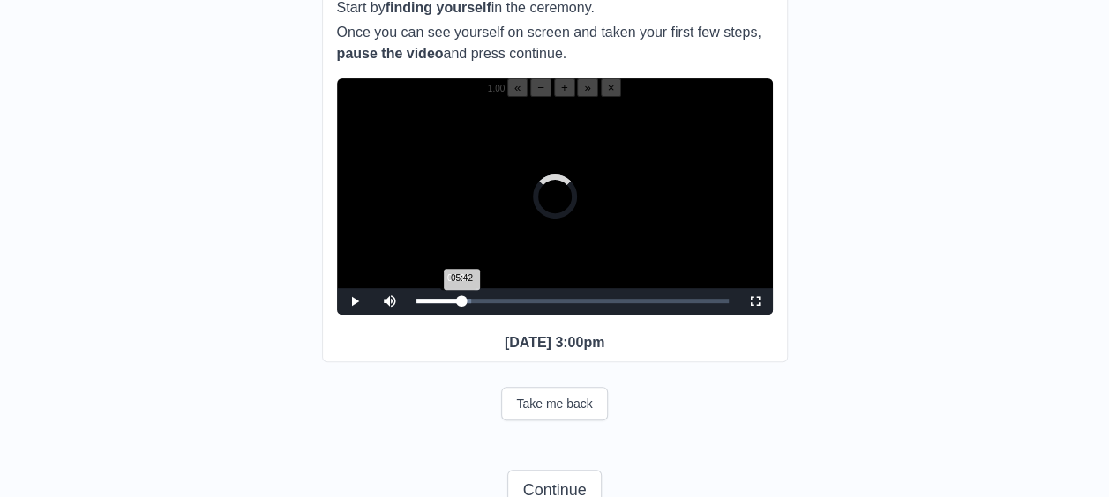
click at [457, 303] on div "05:42 Progress : 0%" at bounding box center [439, 301] width 46 height 4
click at [755, 302] on span "Video Player" at bounding box center [755, 302] width 0 height 0
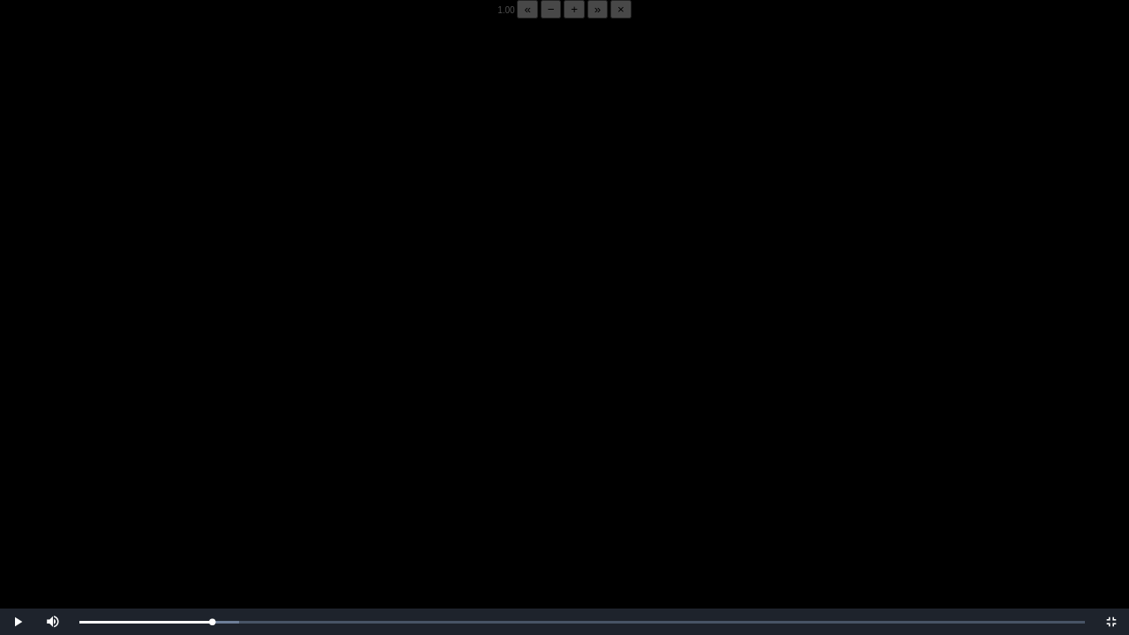
click at [527, 339] on video "Video Player" at bounding box center [564, 336] width 1129 height 635
click at [143, 497] on video "Video Player" at bounding box center [564, 336] width 1129 height 635
click at [146, 497] on video "Video Player" at bounding box center [564, 336] width 1129 height 635
click at [220, 497] on div "05:26 Progress : 0%" at bounding box center [149, 622] width 140 height 4
click at [215, 497] on div "05:15 Progress : 0%" at bounding box center [147, 622] width 136 height 4
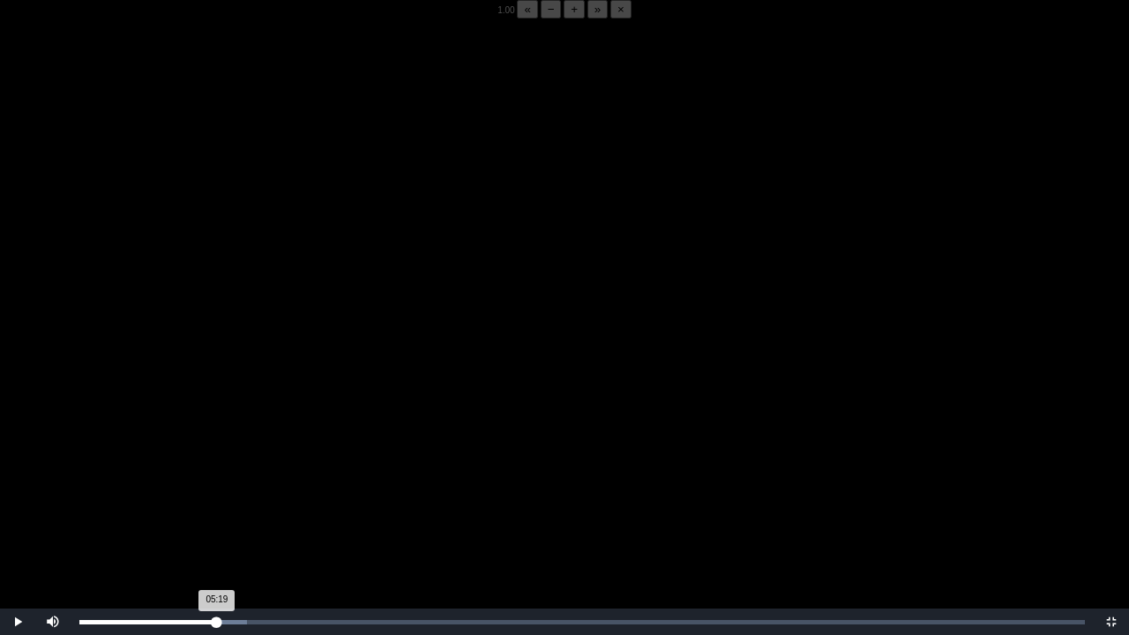
click at [217, 497] on div "05:19 Progress : 0%" at bounding box center [148, 622] width 138 height 4
click at [220, 497] on div "05:26 Progress : 0%" at bounding box center [149, 622] width 140 height 4
click at [219, 497] on div "05:26 Progress : 0%" at bounding box center [149, 622] width 140 height 4
click at [217, 497] on div "05:19 Progress : 0%" at bounding box center [148, 622] width 138 height 4
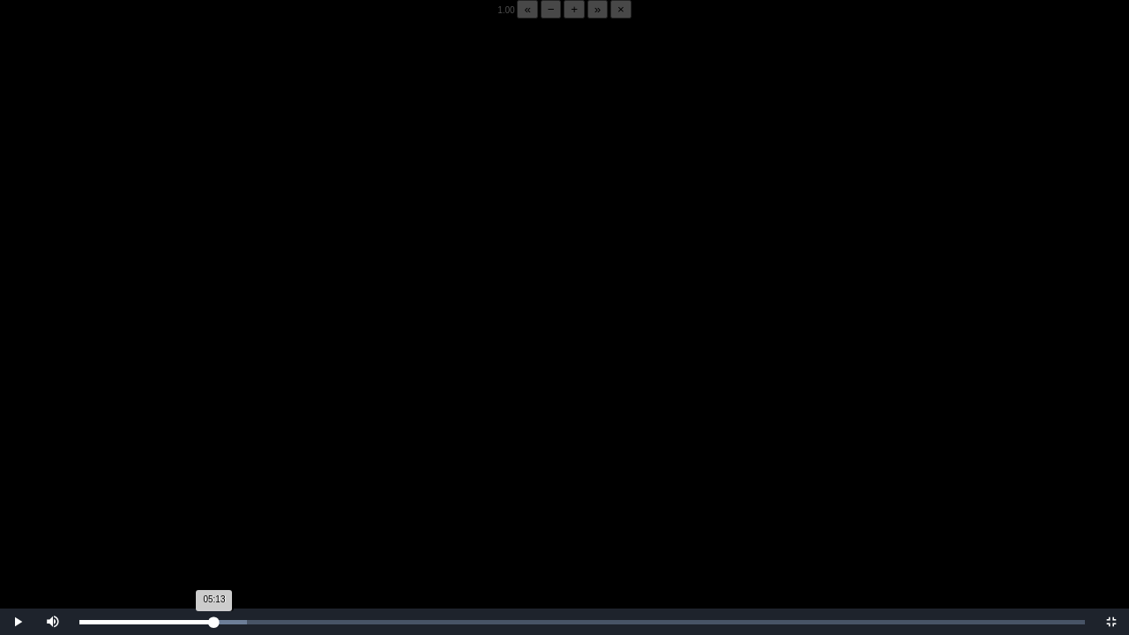
click at [214, 497] on div "05:13 Progress : 0%" at bounding box center [146, 622] width 135 height 4
click at [215, 497] on div "05:15 Progress : 0%" at bounding box center [148, 622] width 138 height 4
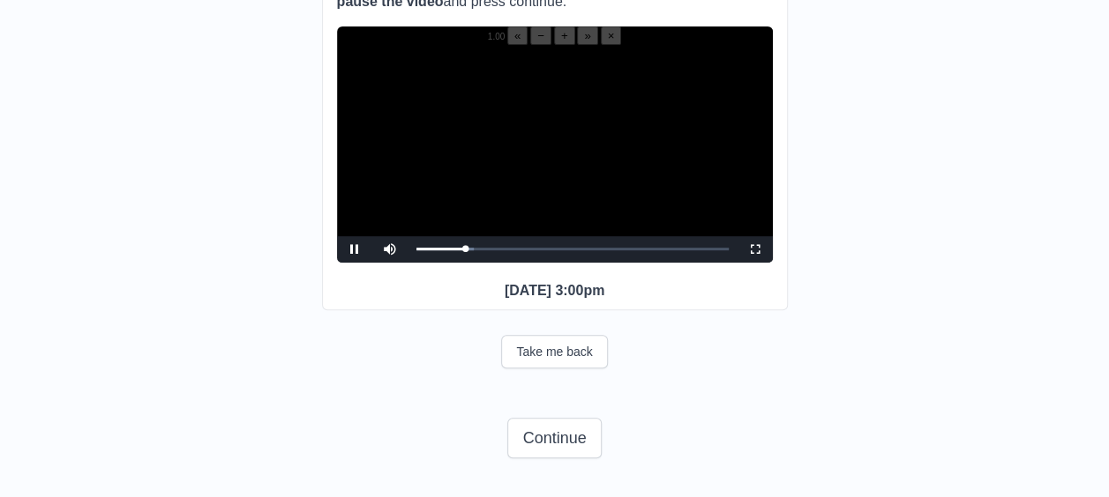
scroll to position [293, 0]
click at [452, 242] on div "Loaded : 0% 04:30 04:30 Progress : 0%" at bounding box center [572, 249] width 330 height 26
click at [439, 247] on div "02:57" at bounding box center [439, 249] width 1 height 4
click at [483, 190] on video "Video Player" at bounding box center [555, 154] width 436 height 218
click at [549, 178] on video "Video Player" at bounding box center [555, 154] width 436 height 218
